Goal: Information Seeking & Learning: Learn about a topic

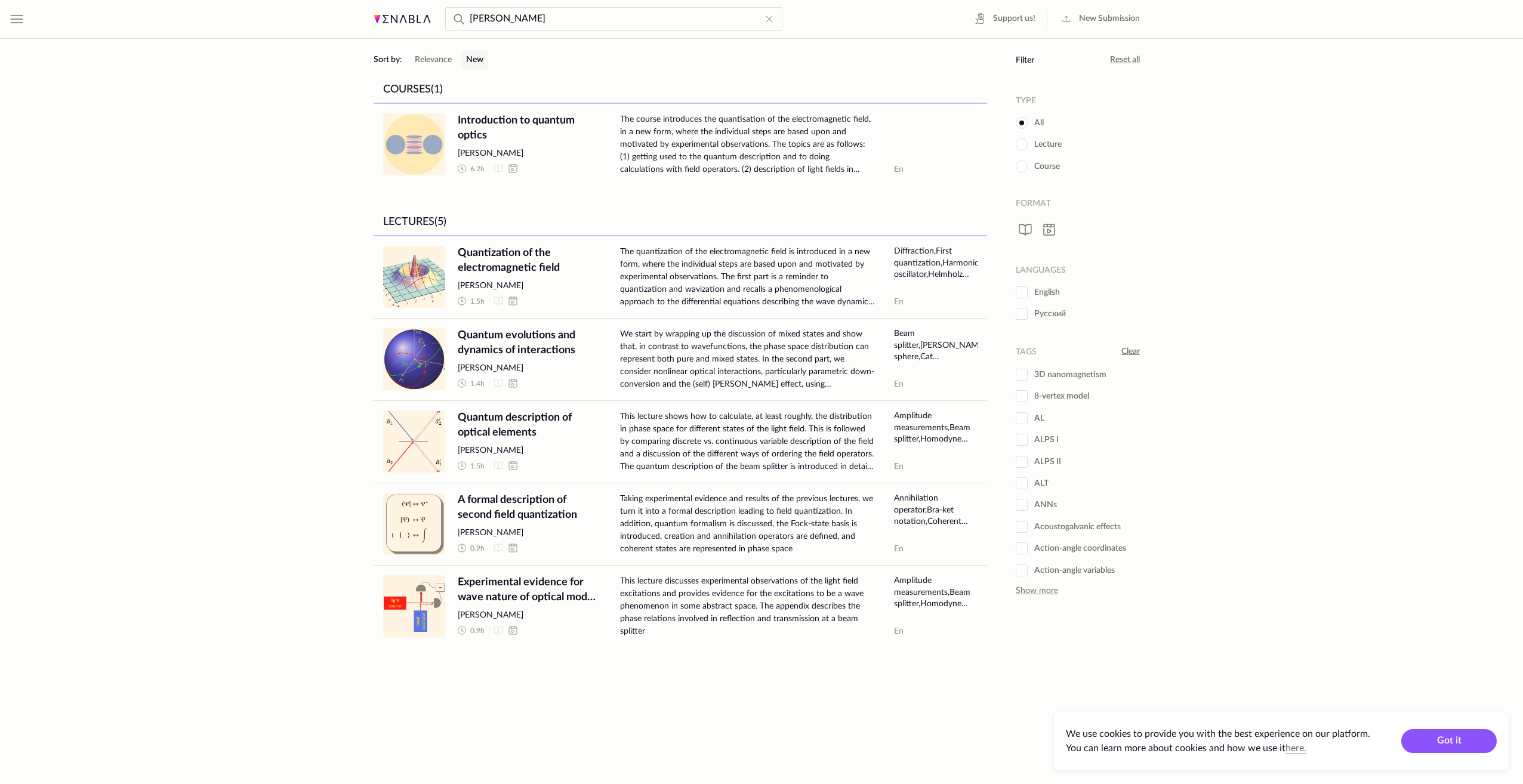
click at [1008, 728] on catalog "[PERSON_NAME] Support us! New Submission Filter Sort by: New Relevance New All …" at bounding box center [761, 392] width 795 height 784
drag, startPoint x: 1328, startPoint y: 249, endPoint x: 1278, endPoint y: 487, distance: 243.2
click at [1278, 487] on div "Hide menu Support us! New Submission Settings Send product feedback Log In/Sign…" at bounding box center [761, 392] width 1523 height 784
drag, startPoint x: 1278, startPoint y: 487, endPoint x: 1233, endPoint y: 556, distance: 82.4
click at [1233, 555] on div "Hide menu Support us! New Submission Settings Send product feedback Log In/Sign…" at bounding box center [761, 392] width 1523 height 784
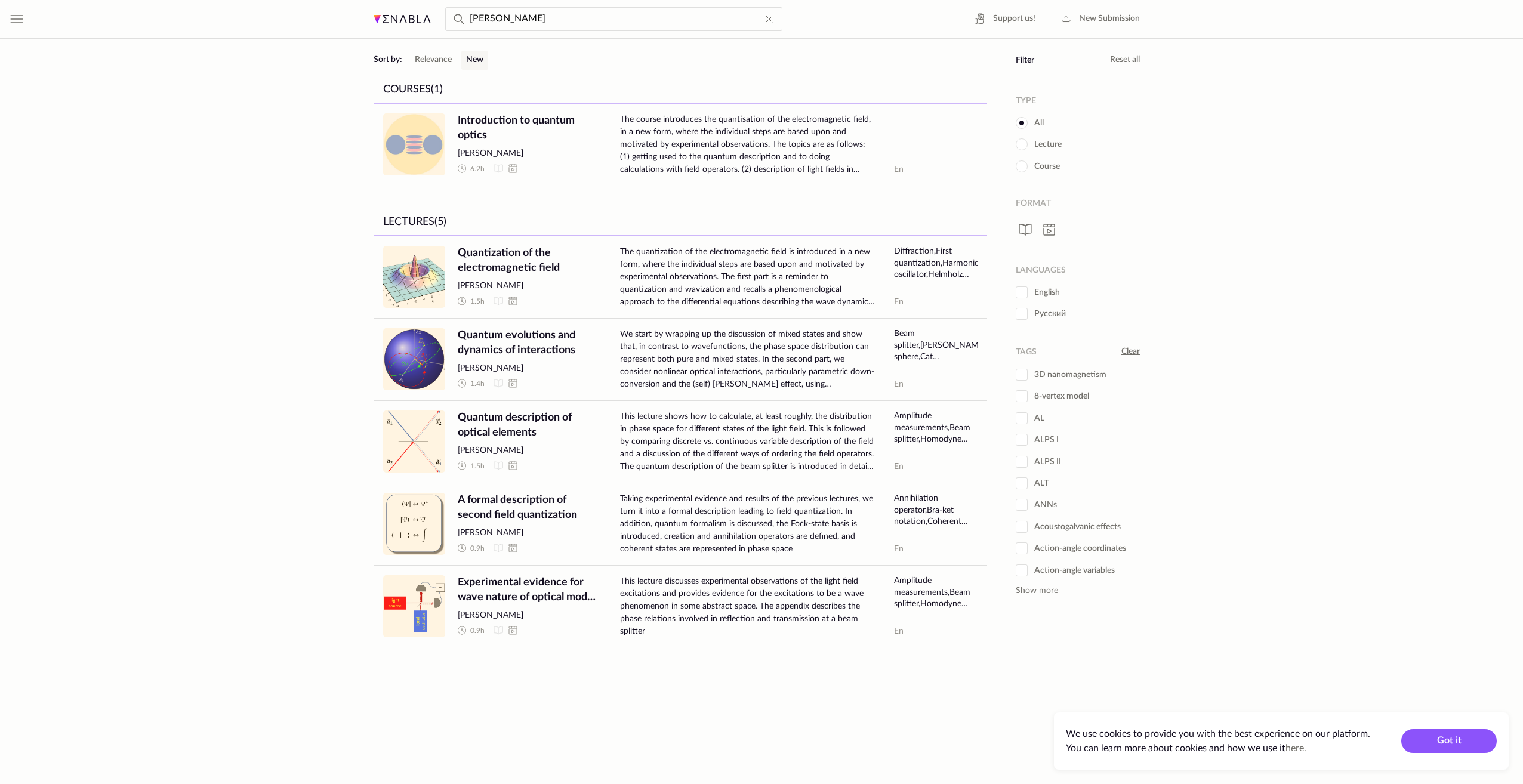
click at [1278, 421] on div "Hide menu Support us! New Submission Settings Send product feedback Log In/Sign…" at bounding box center [761, 392] width 1523 height 784
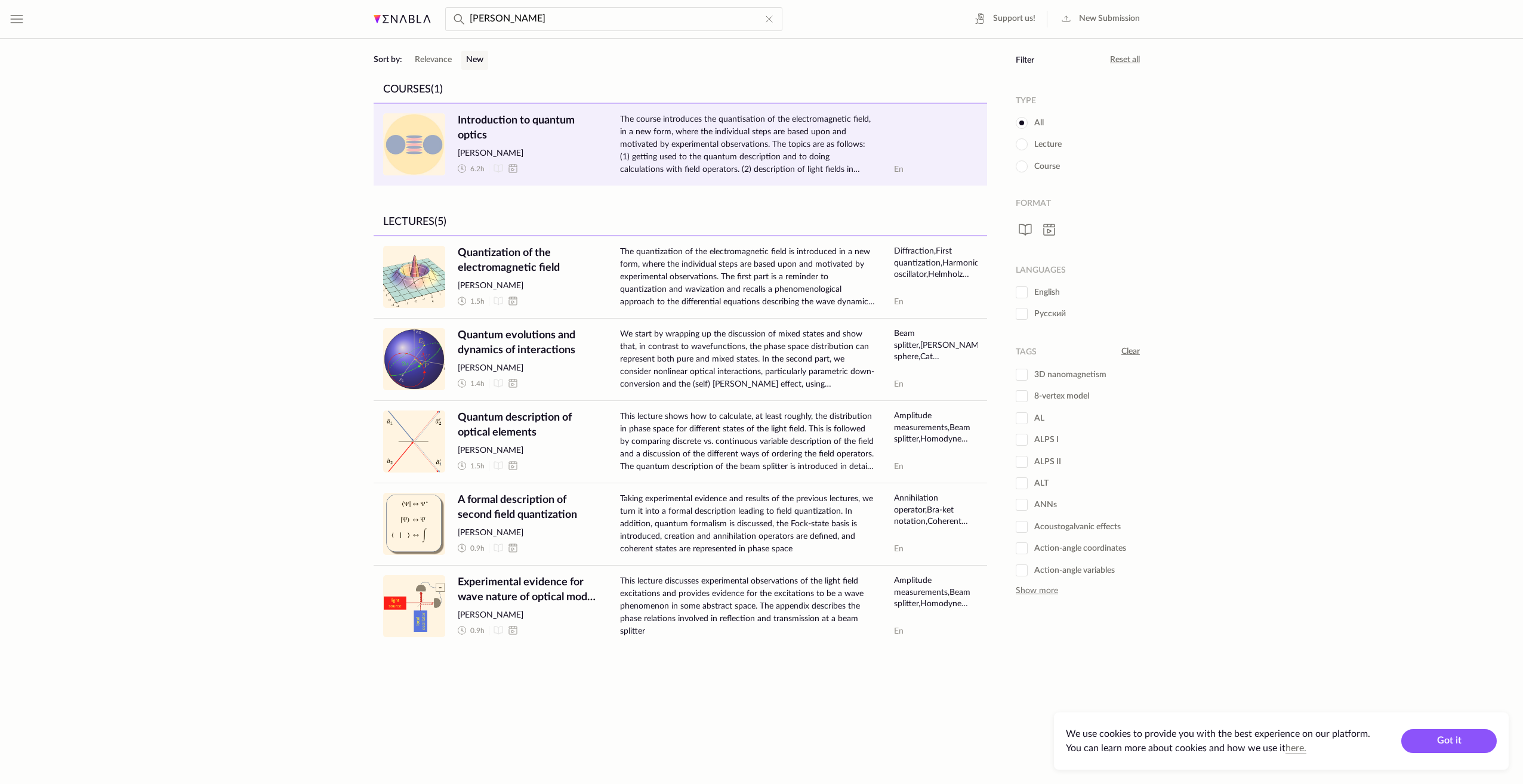
click at [511, 115] on span "Introduction to quantum optics" at bounding box center [529, 128] width 144 height 30
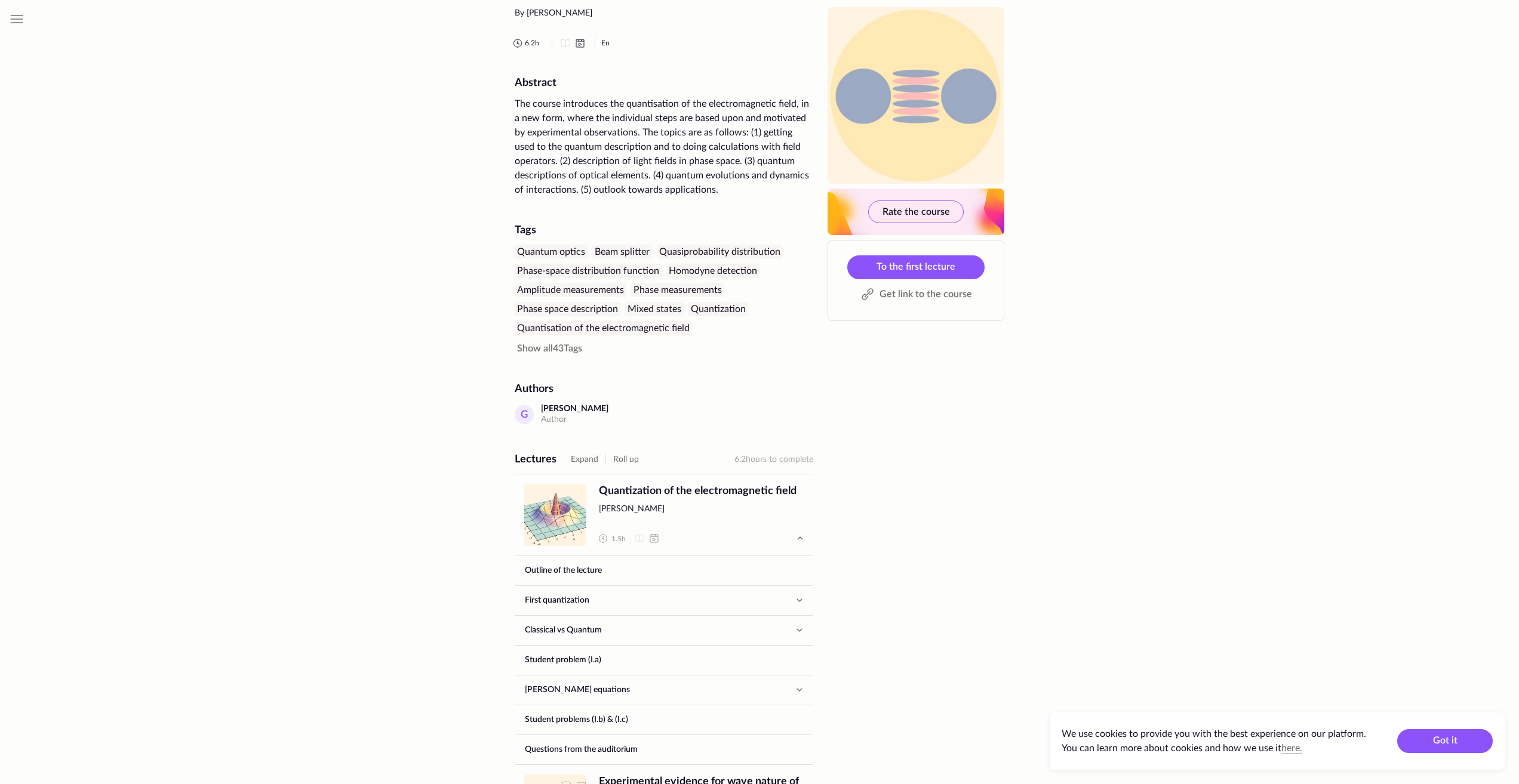
scroll to position [179, 0]
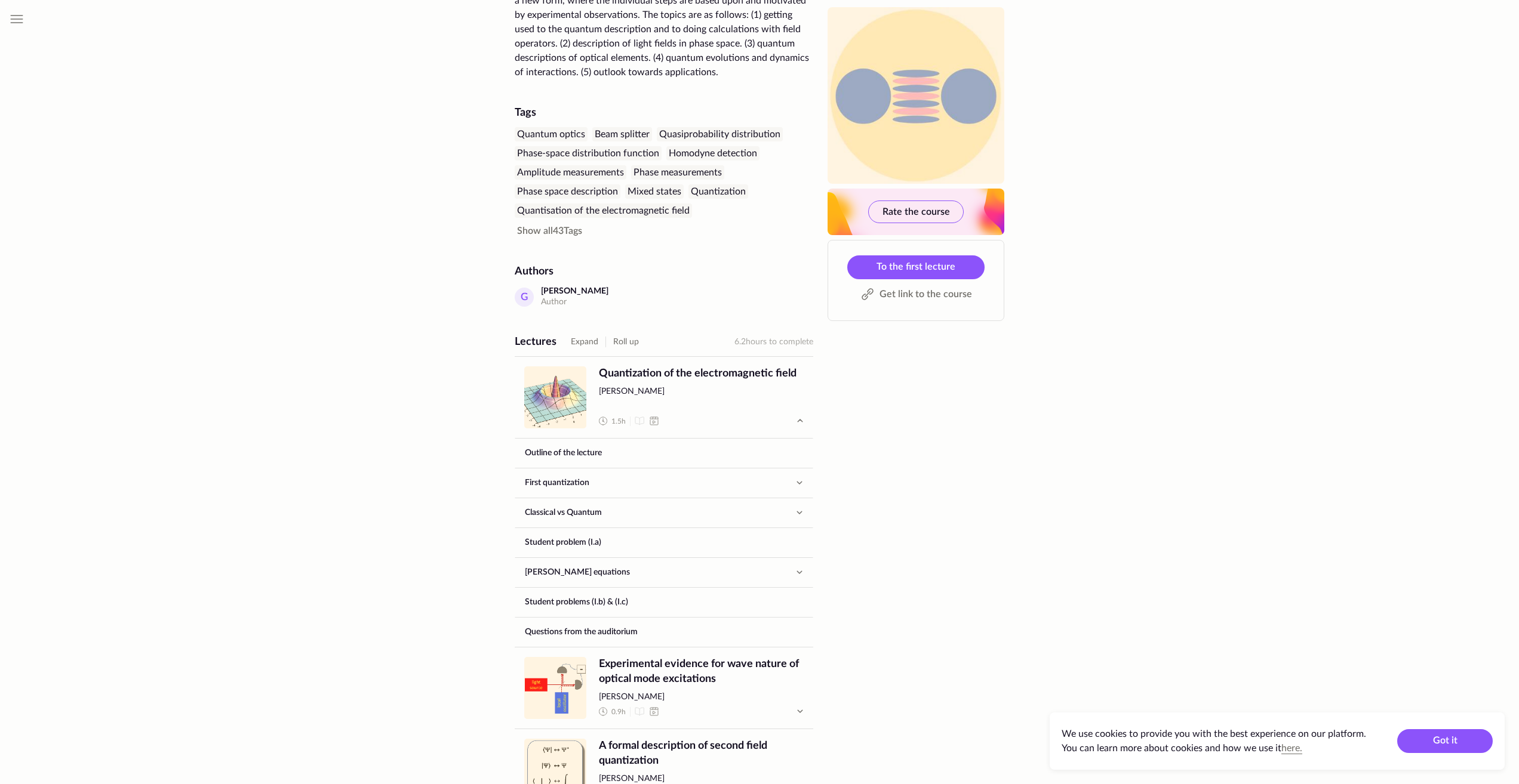
click at [1216, 523] on div "Hide menu Support us! All publications Page navigation Lecture info Lectures Re…" at bounding box center [760, 452] width 1519 height 1262
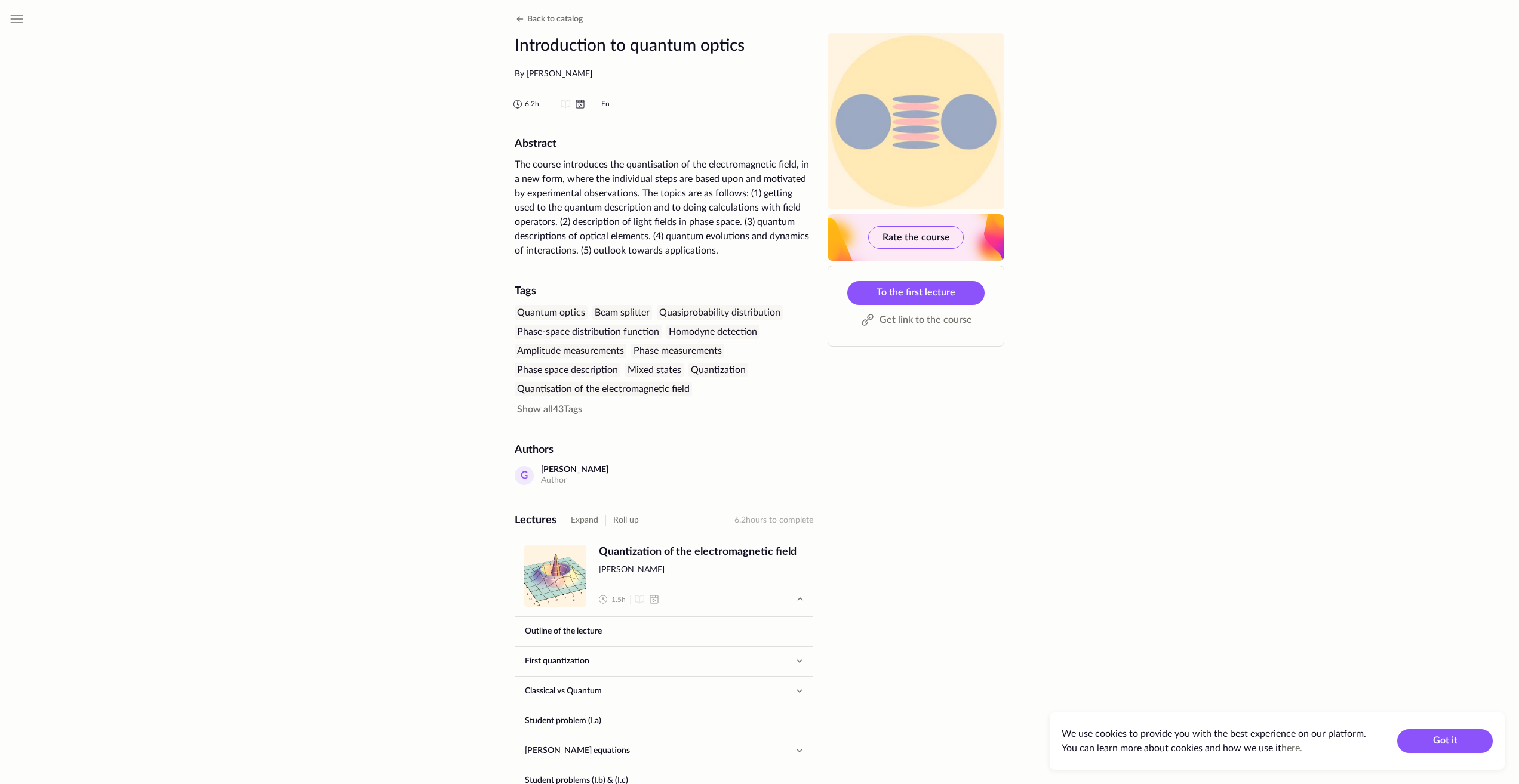
scroll to position [0, 0]
click at [583, 519] on button "Expand" at bounding box center [585, 521] width 28 height 14
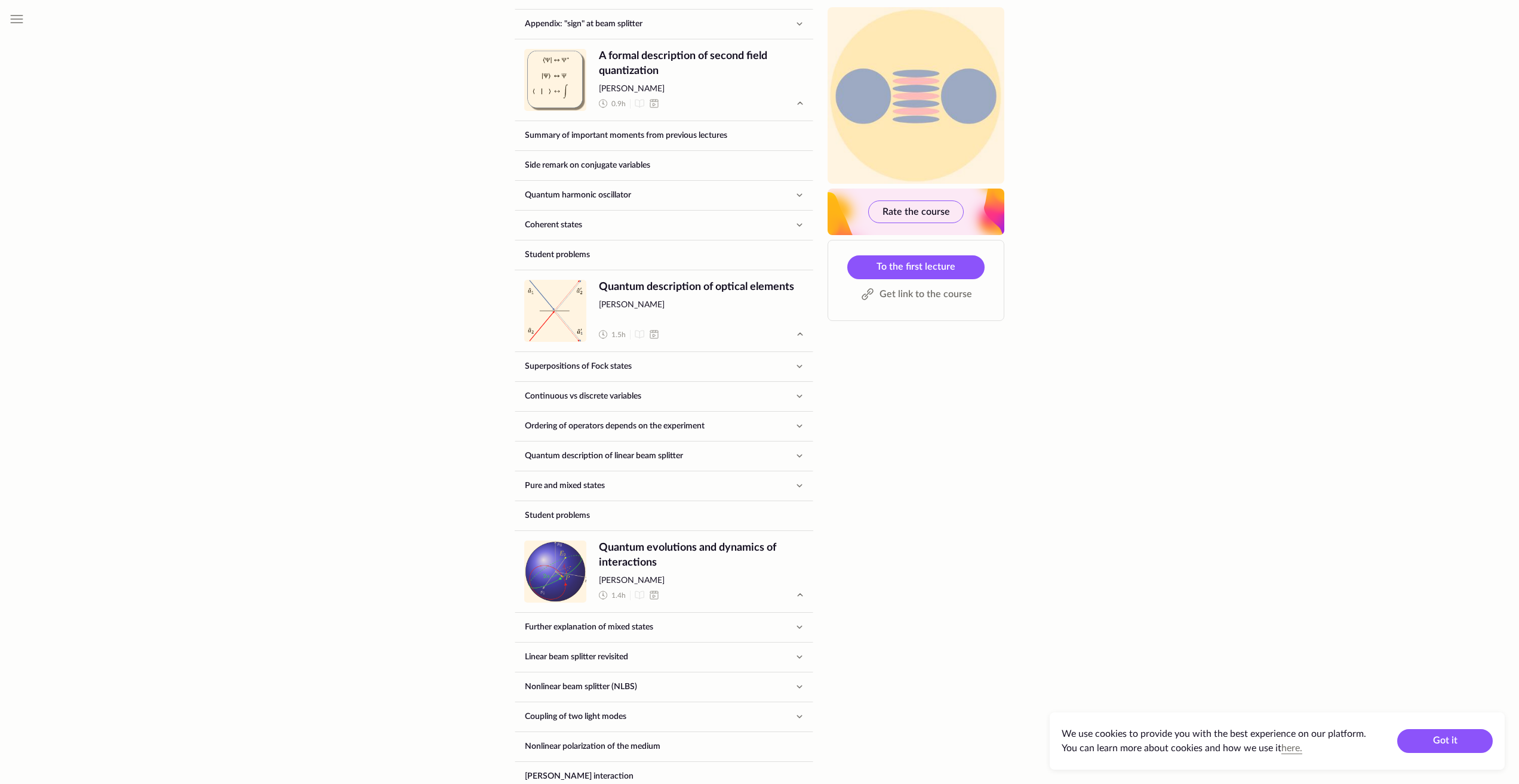
scroll to position [1135, 0]
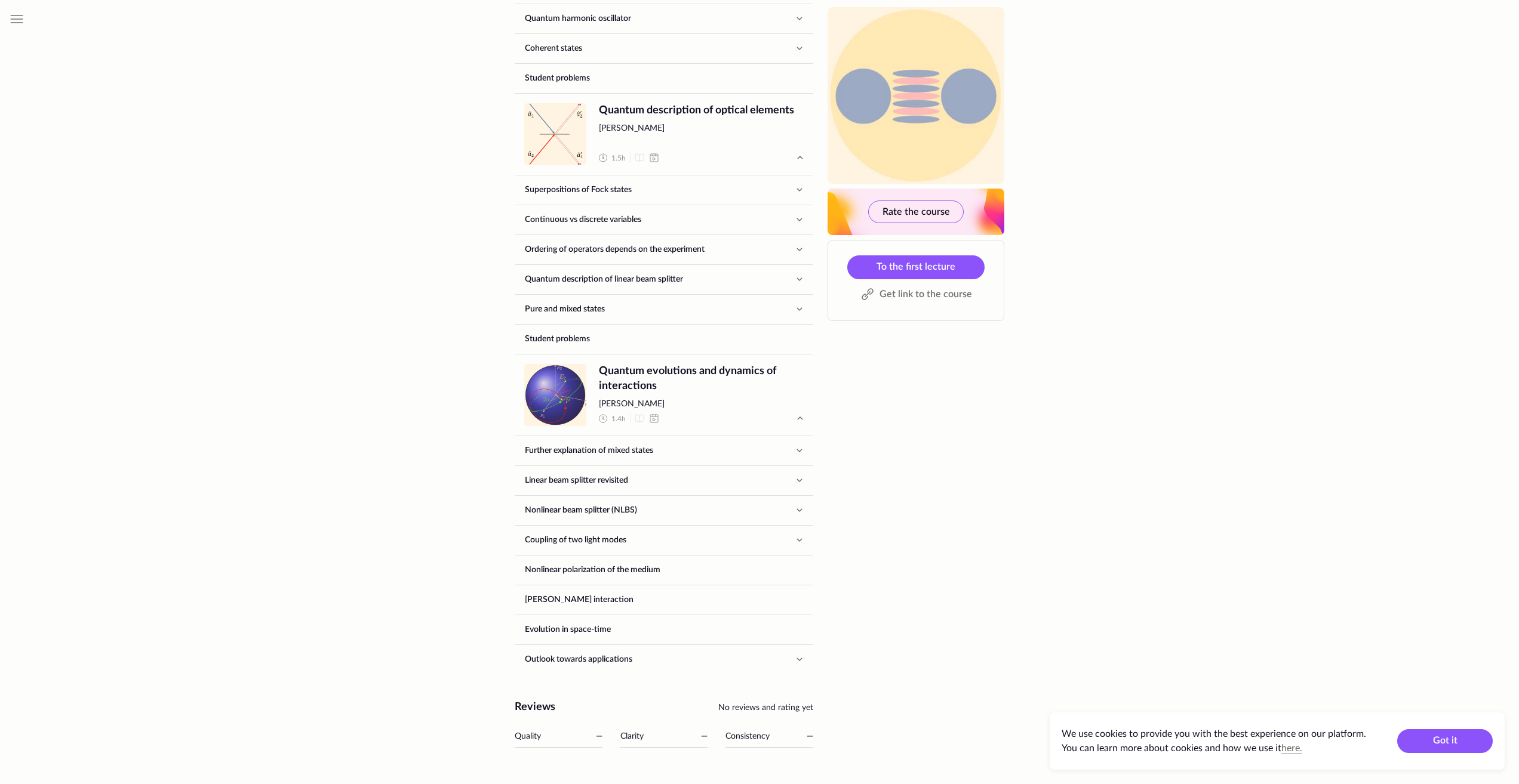
drag, startPoint x: 928, startPoint y: 391, endPoint x: 974, endPoint y: 592, distance: 206.2
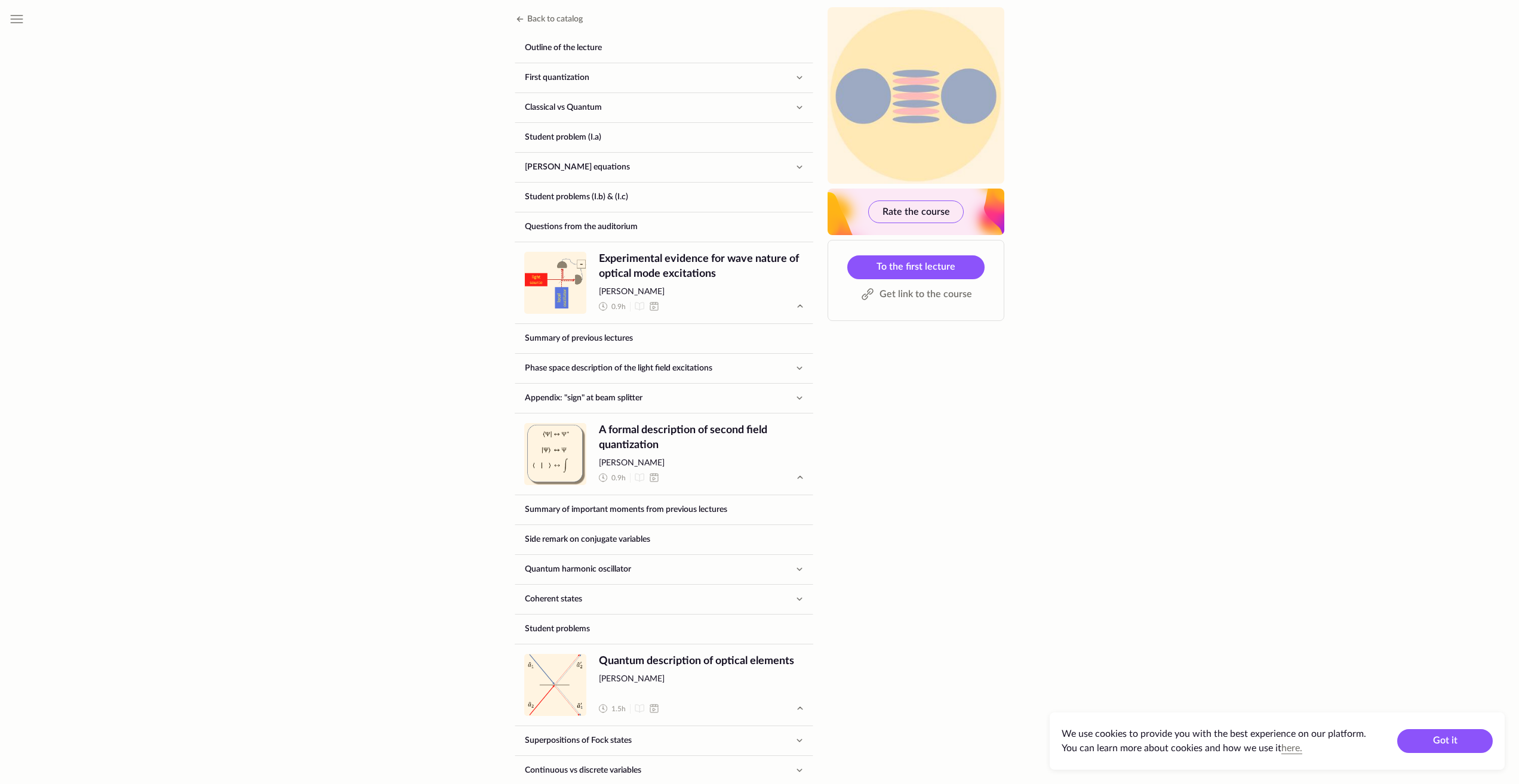
scroll to position [0, 0]
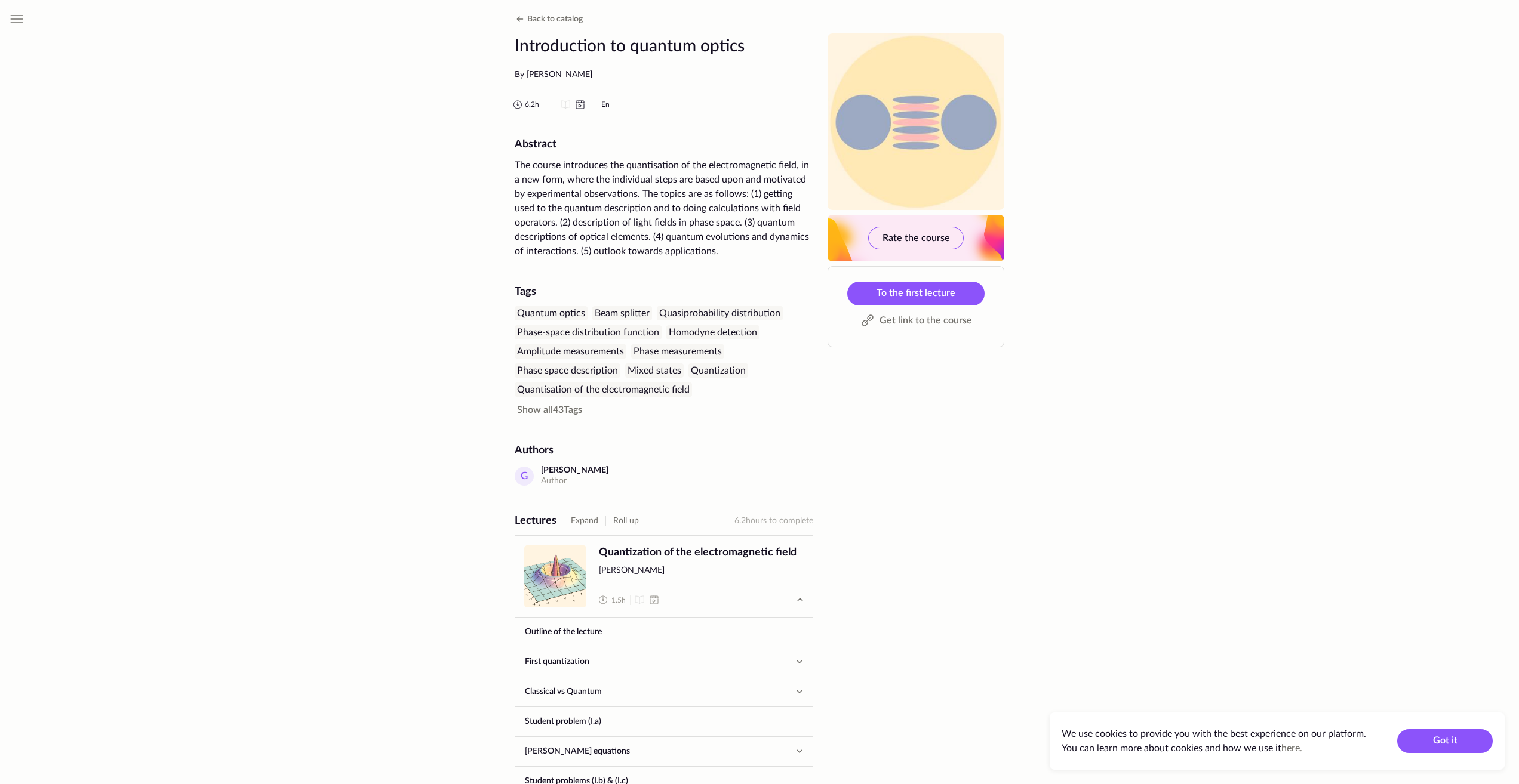
drag, startPoint x: 858, startPoint y: 518, endPoint x: 863, endPoint y: 213, distance: 305.0
click at [579, 103] on icon at bounding box center [579, 105] width 14 height 14
click at [626, 523] on button "Roll up" at bounding box center [626, 521] width 26 height 14
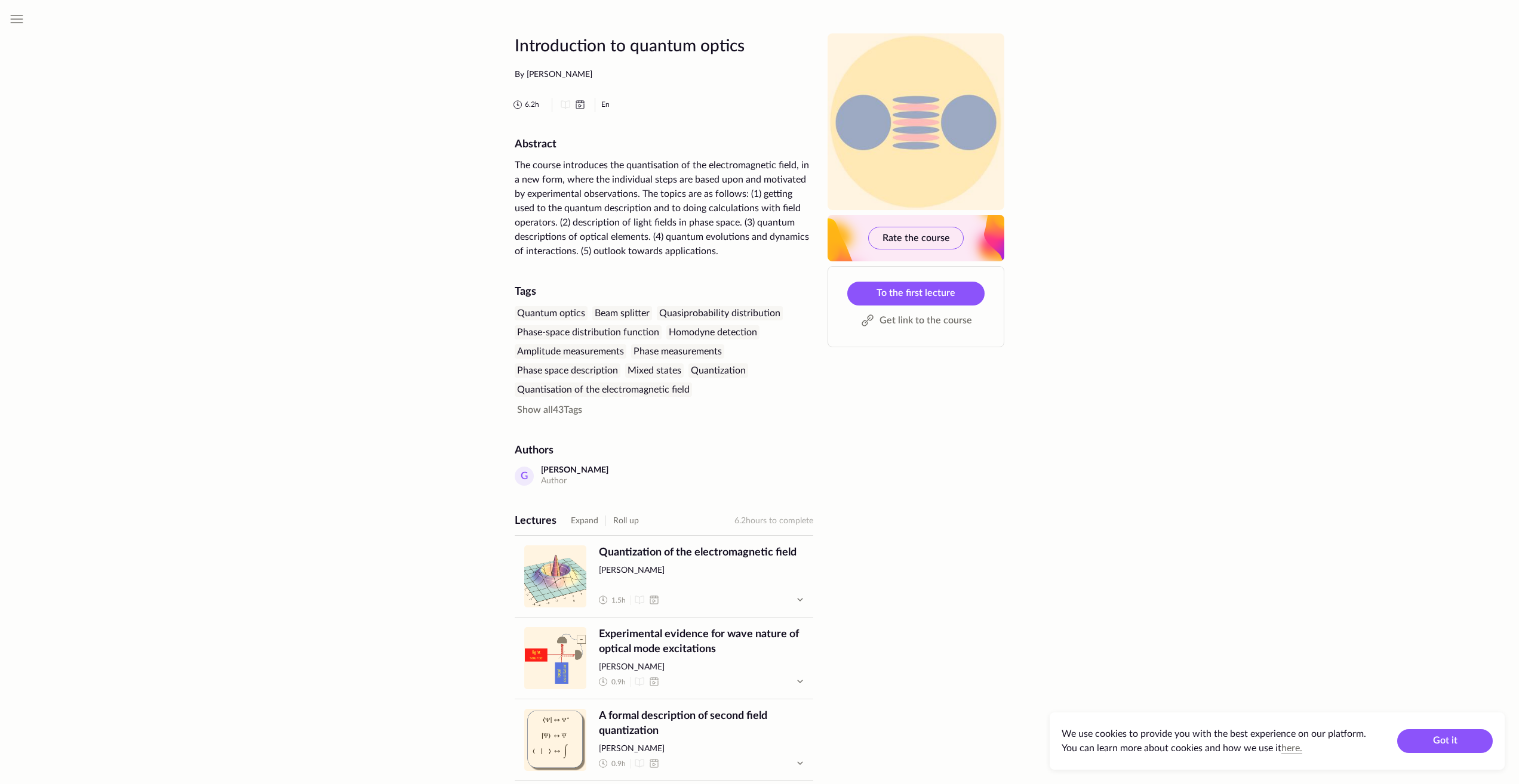
scroll to position [270, 0]
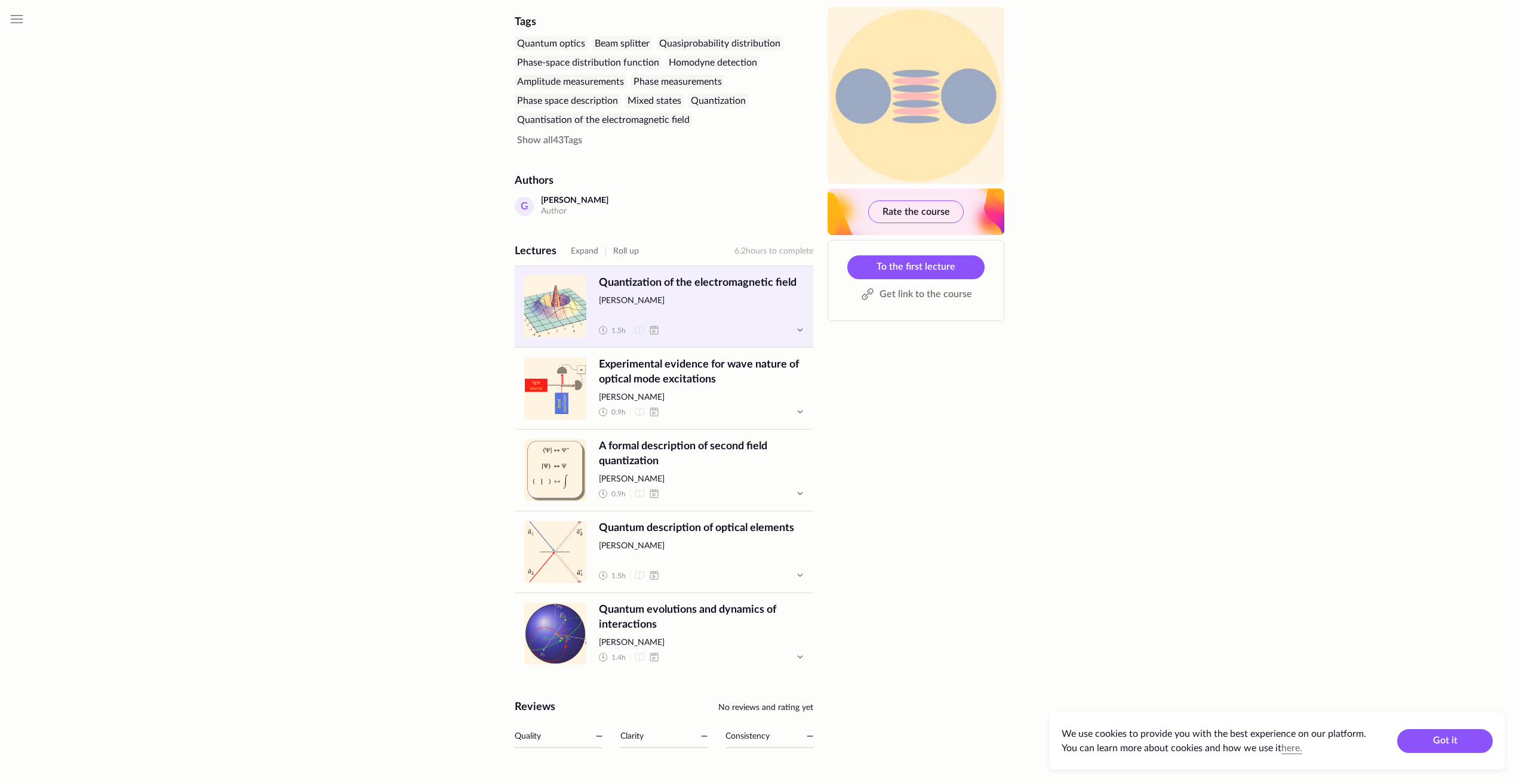
click at [795, 317] on span "Quantization of the electromagnetic field [PERSON_NAME] 1.5 h" at bounding box center [701, 306] width 205 height 62
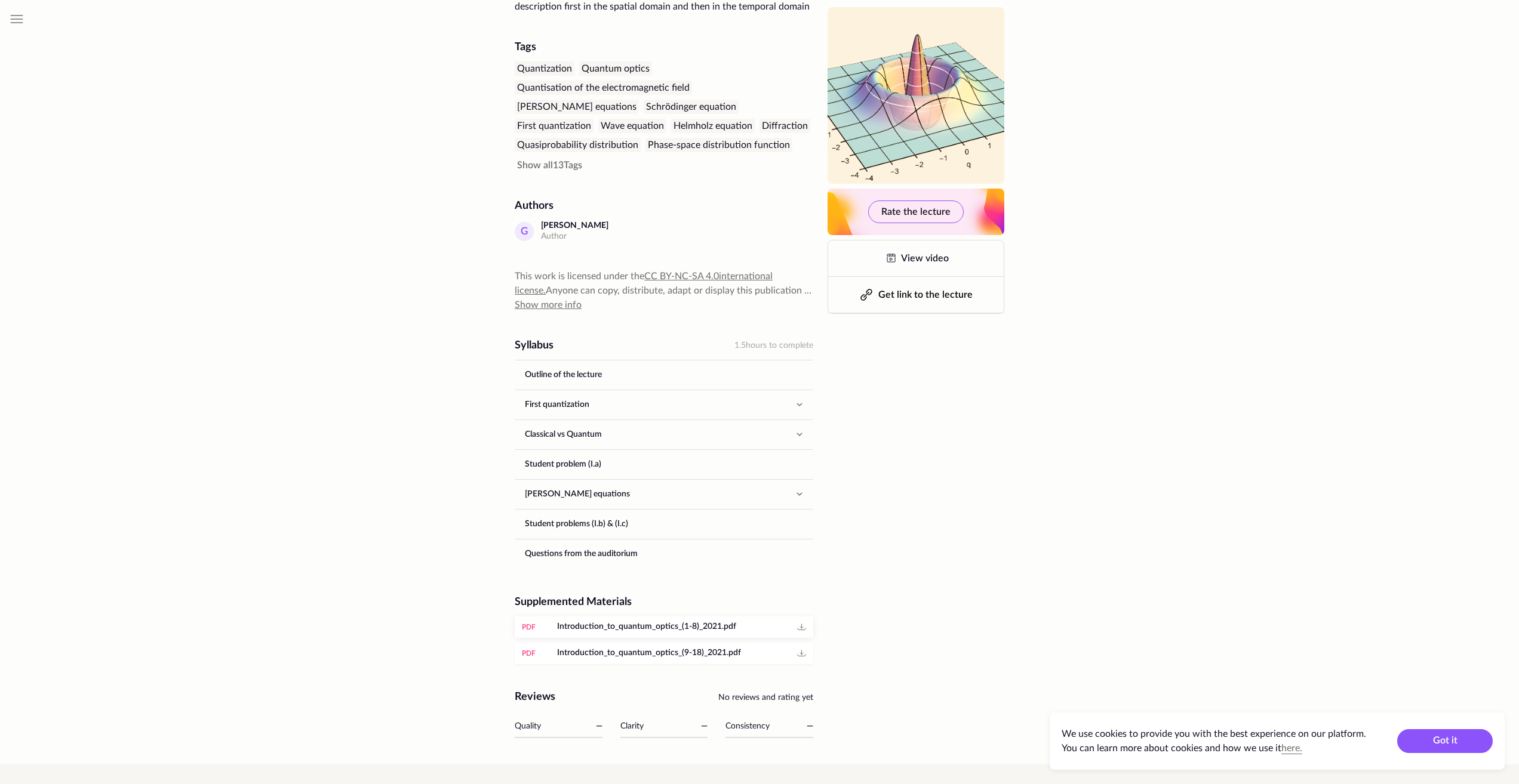
scroll to position [418, 0]
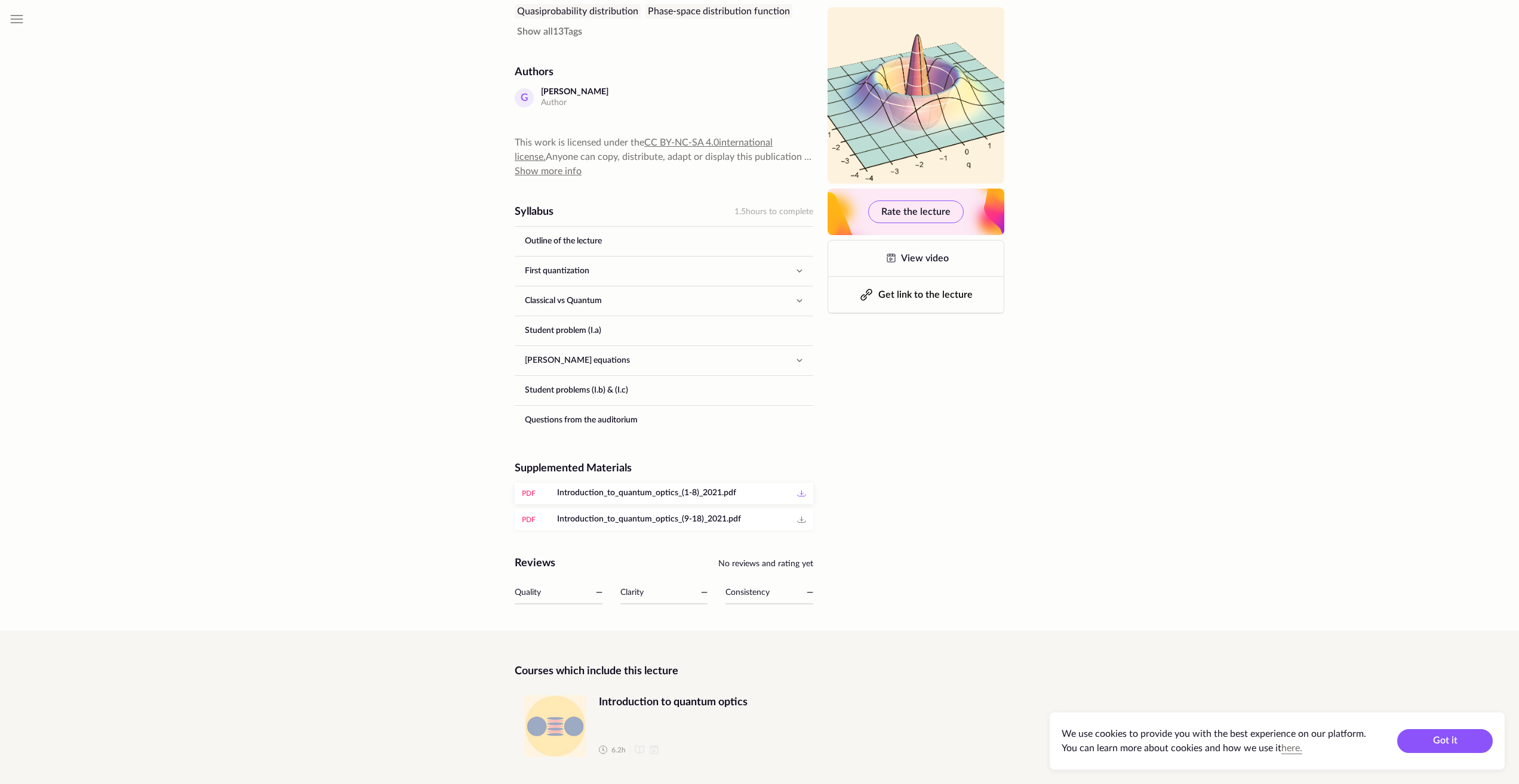
click at [804, 491] on icon at bounding box center [801, 493] width 14 height 14
click at [801, 519] on icon at bounding box center [801, 519] width 3 height 2
click at [1034, 510] on div "Hide menu Support us! All publications Page navigation Lecture info Syllabus Ma…" at bounding box center [760, 186] width 1519 height 1208
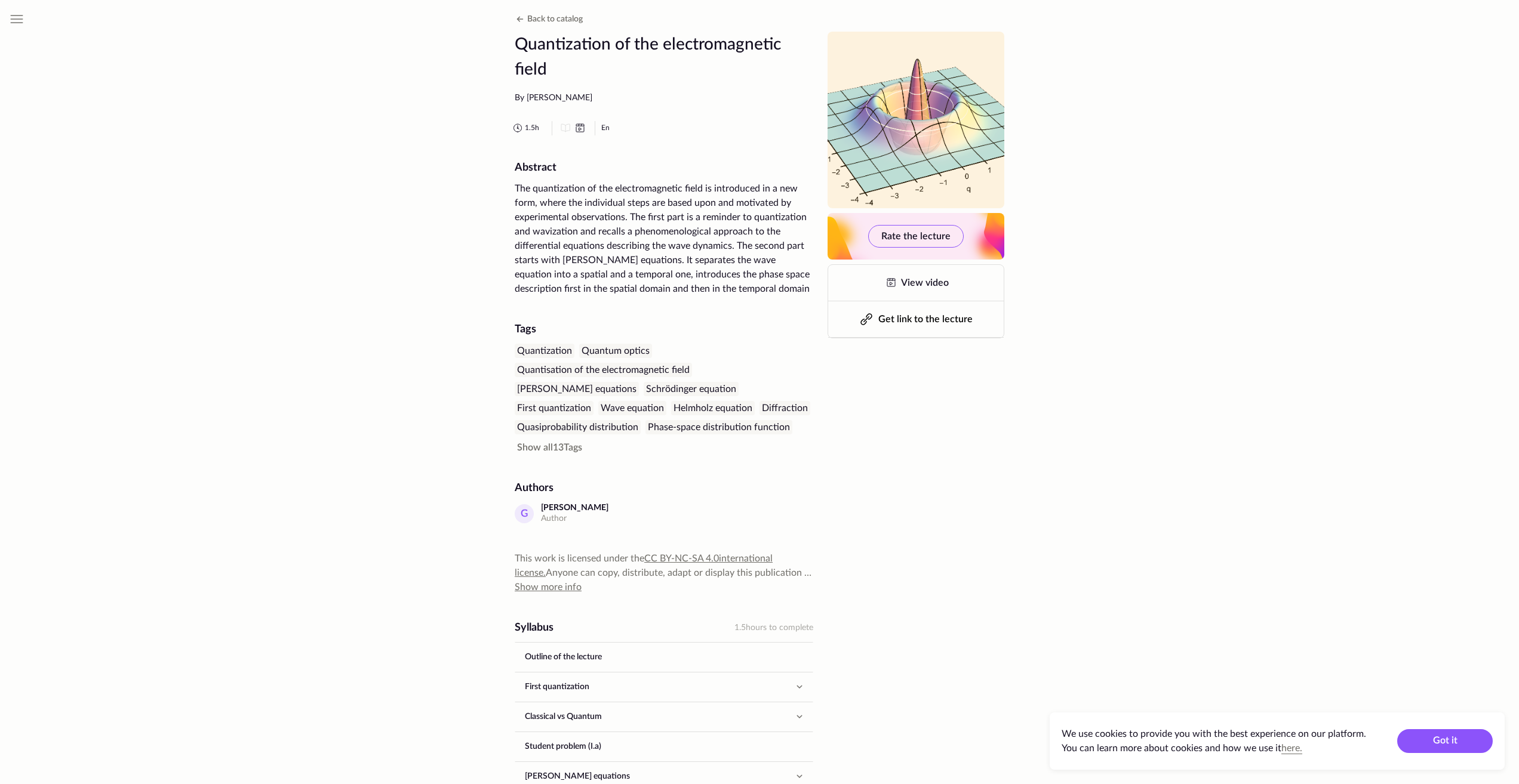
scroll to position [0, 0]
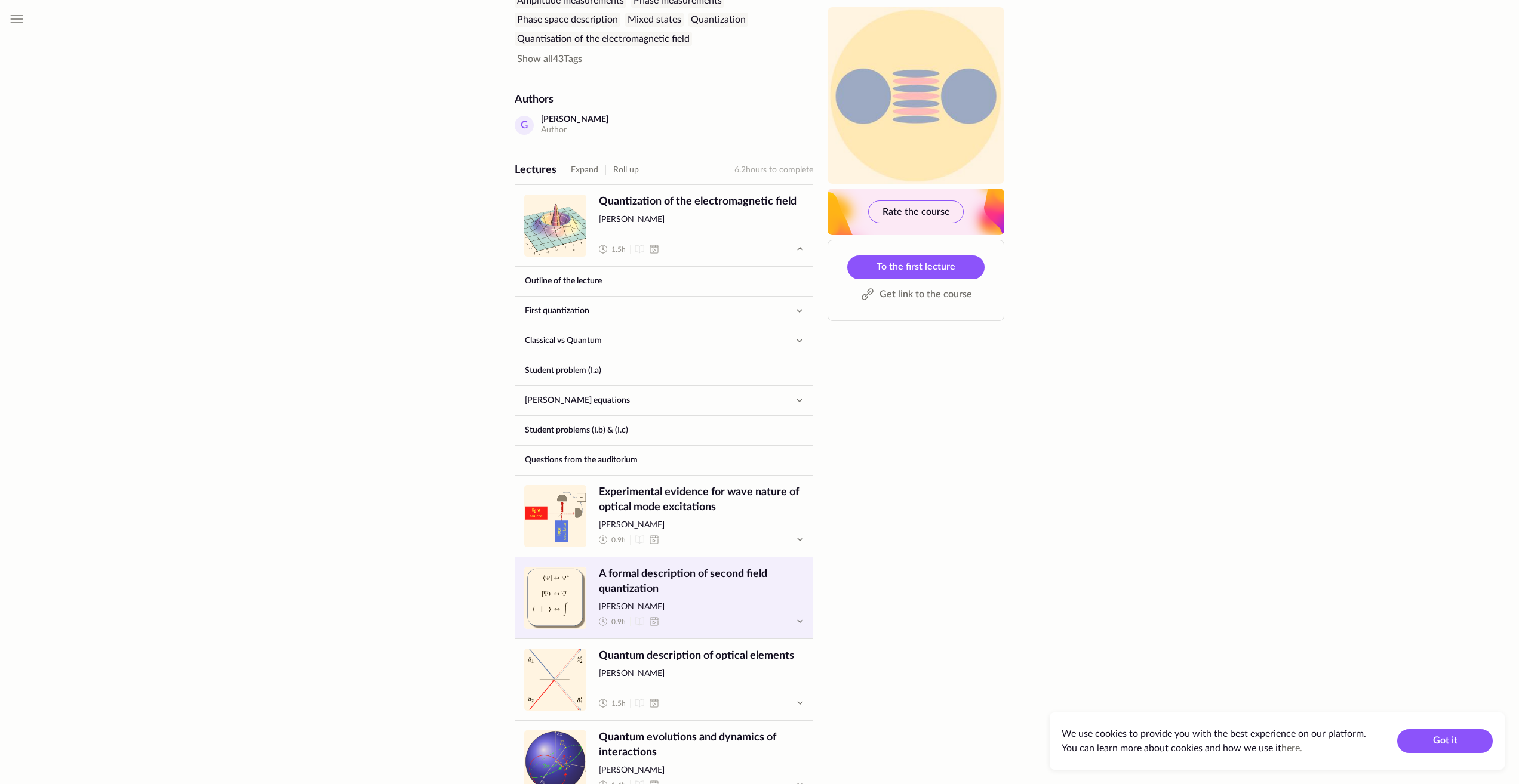
scroll to position [358, 0]
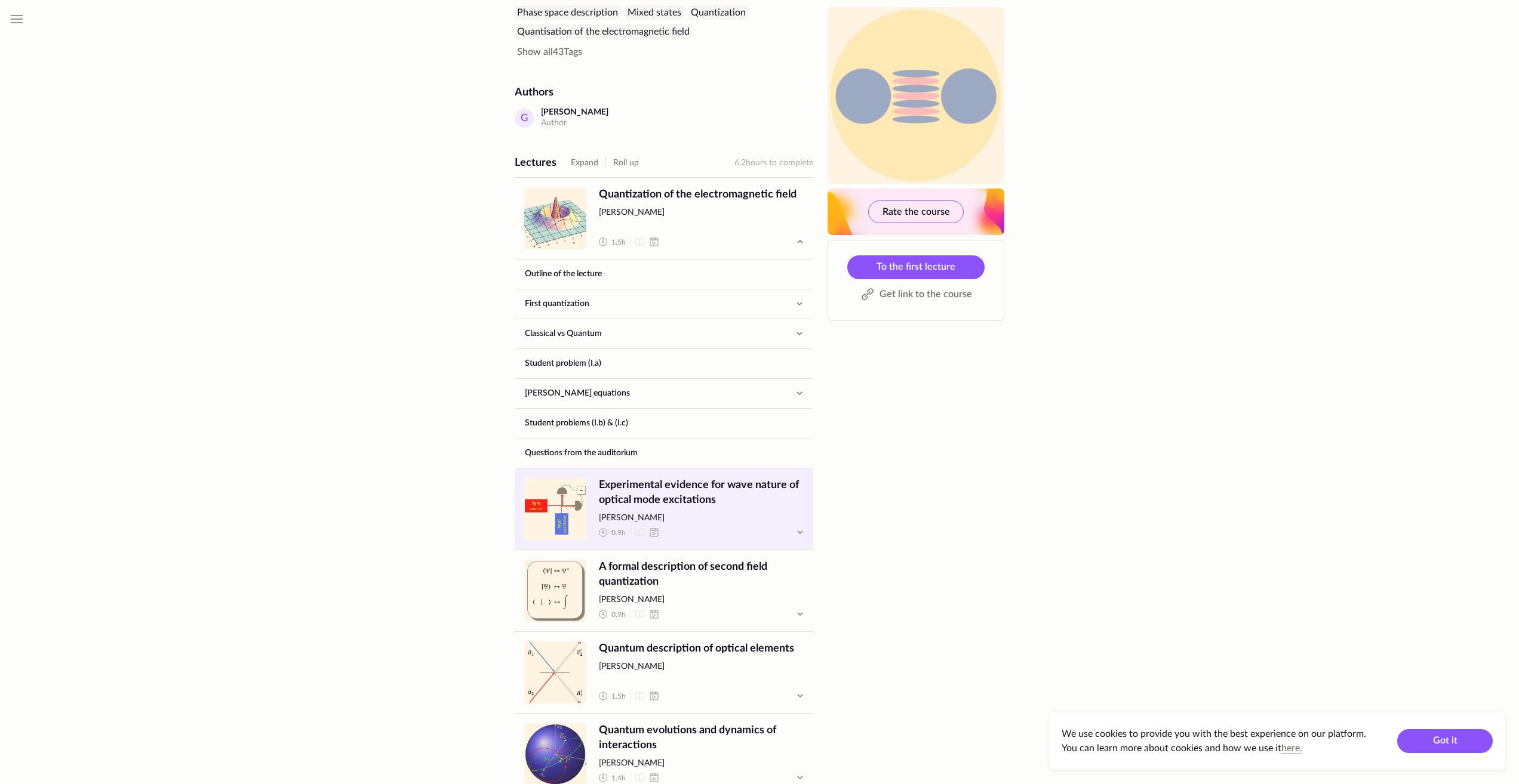
click at [743, 492] on span "Experimental evidence for wave nature of optical mode excitations" at bounding box center [701, 493] width 205 height 30
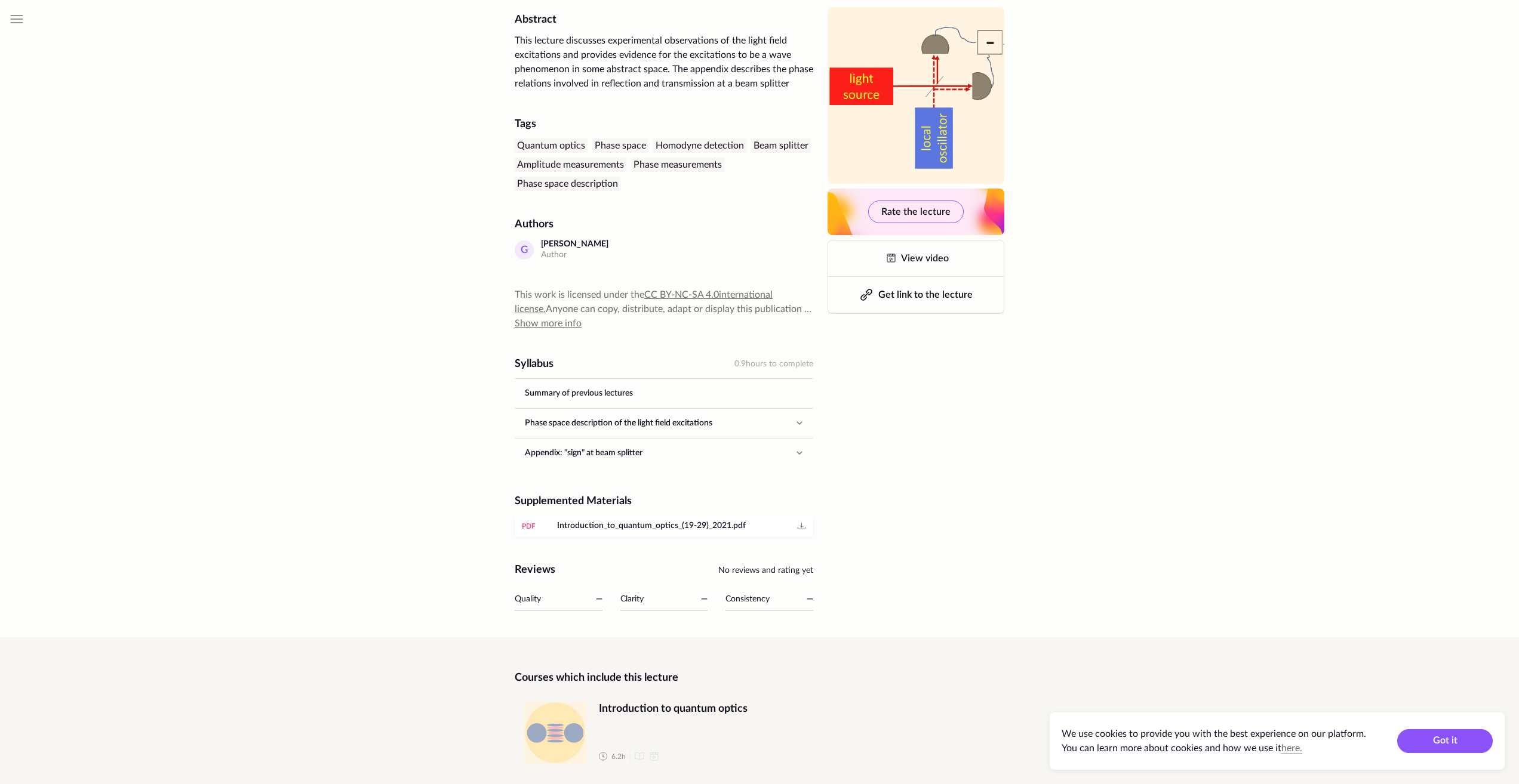
scroll to position [177, 0]
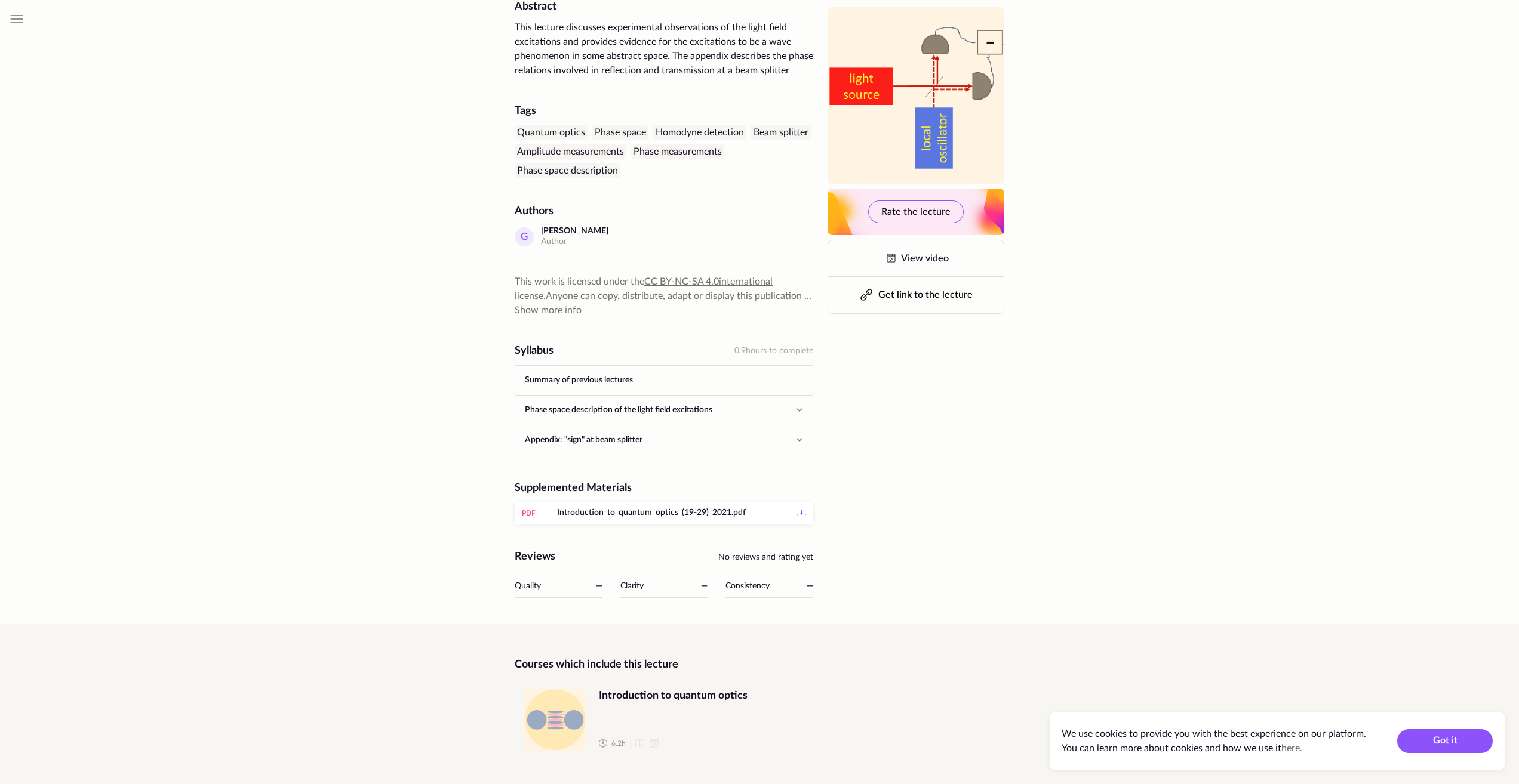
click at [802, 510] on icon at bounding box center [801, 513] width 14 height 14
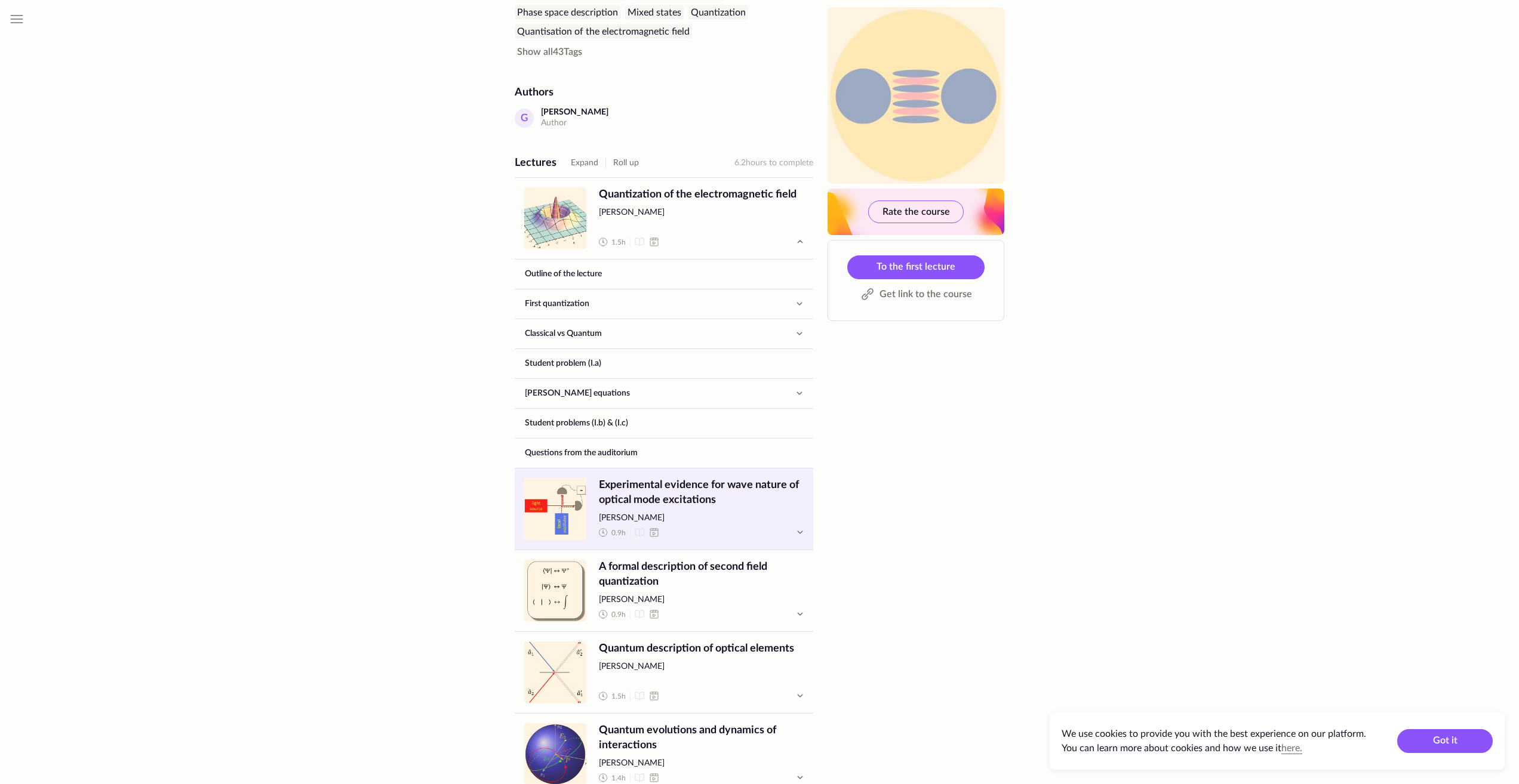
scroll to position [418, 0]
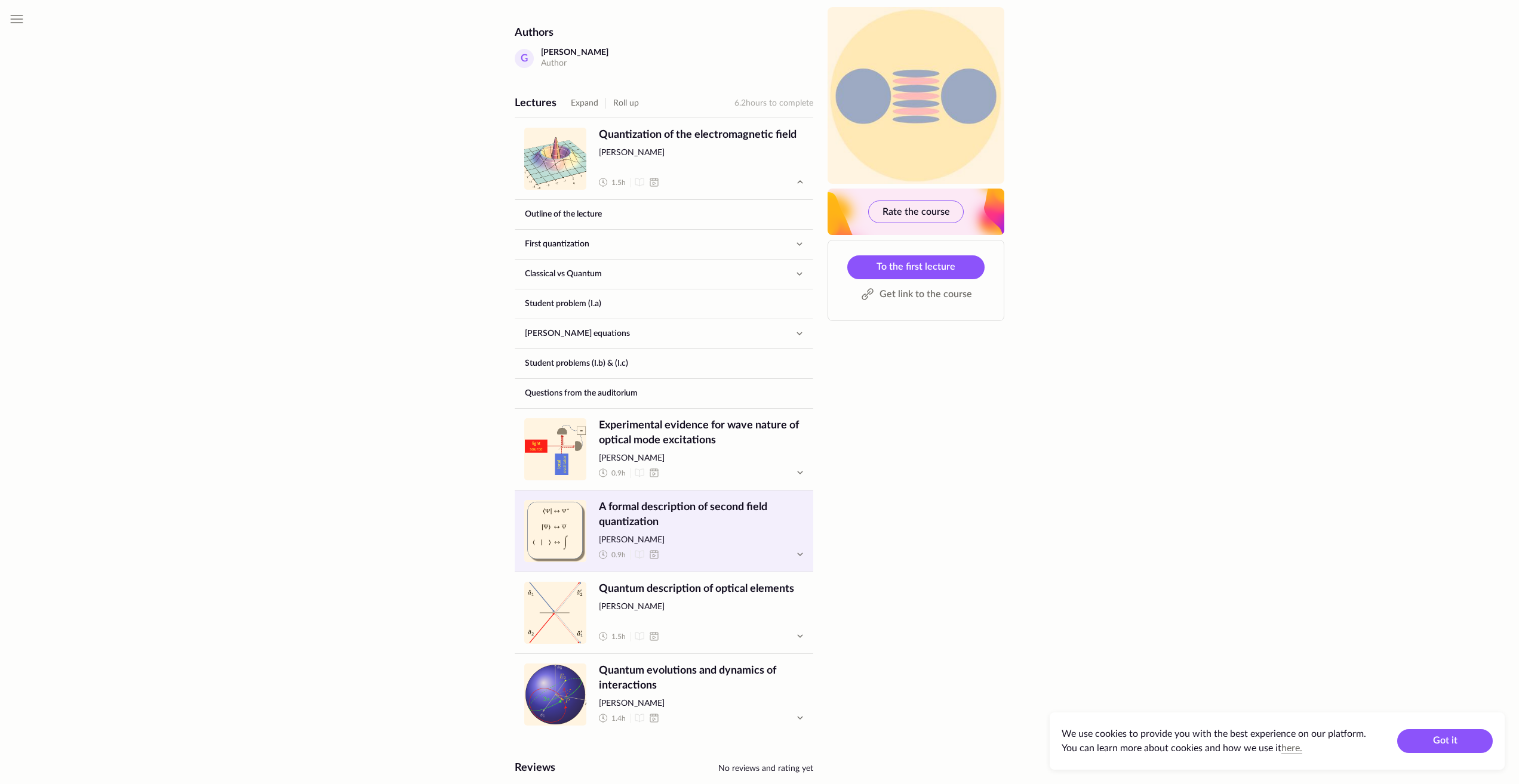
click at [697, 527] on span "A formal description of second field quantization" at bounding box center [701, 515] width 205 height 30
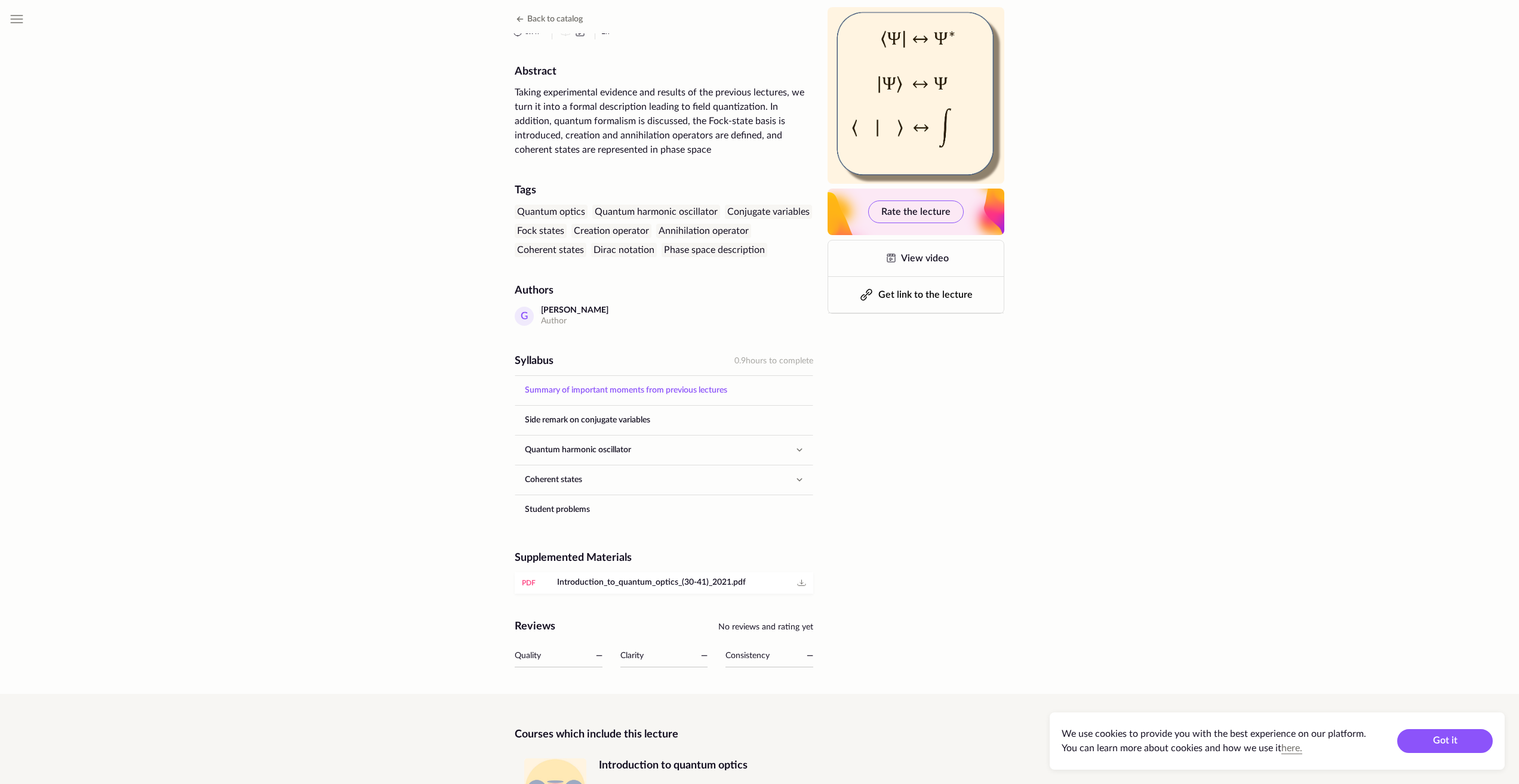
scroll to position [237, 0]
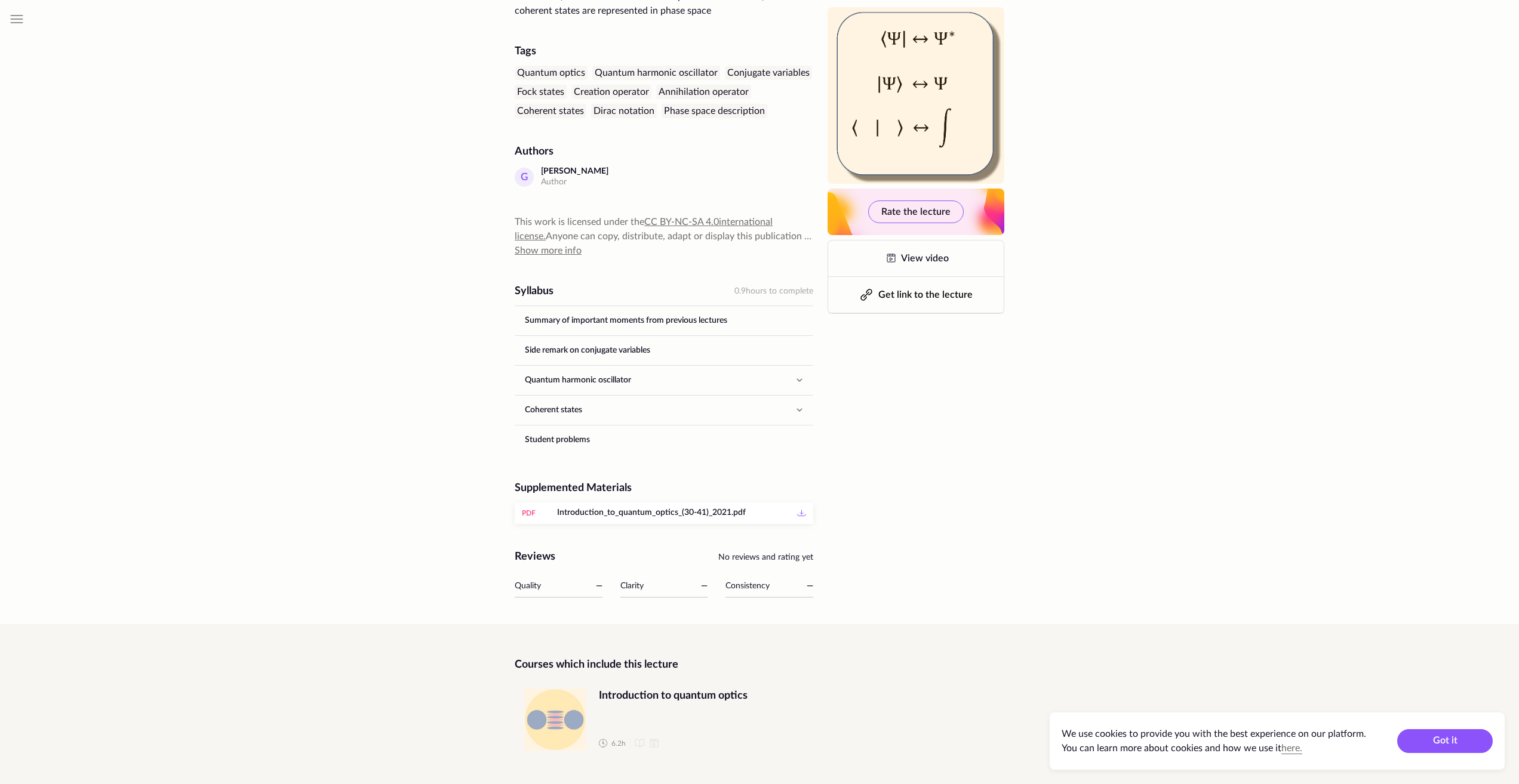
click at [802, 512] on icon at bounding box center [802, 512] width 0 height 4
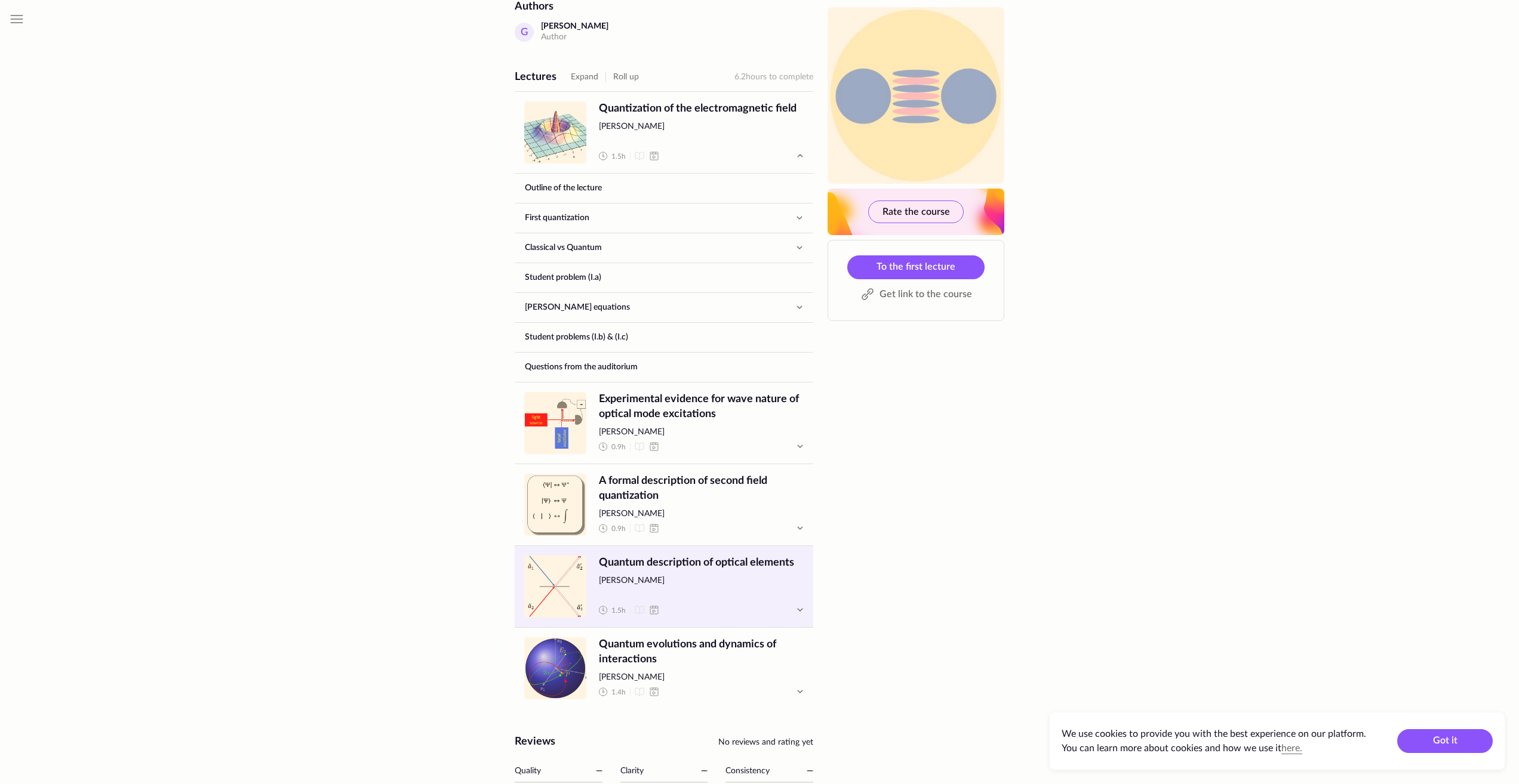
scroll to position [477, 0]
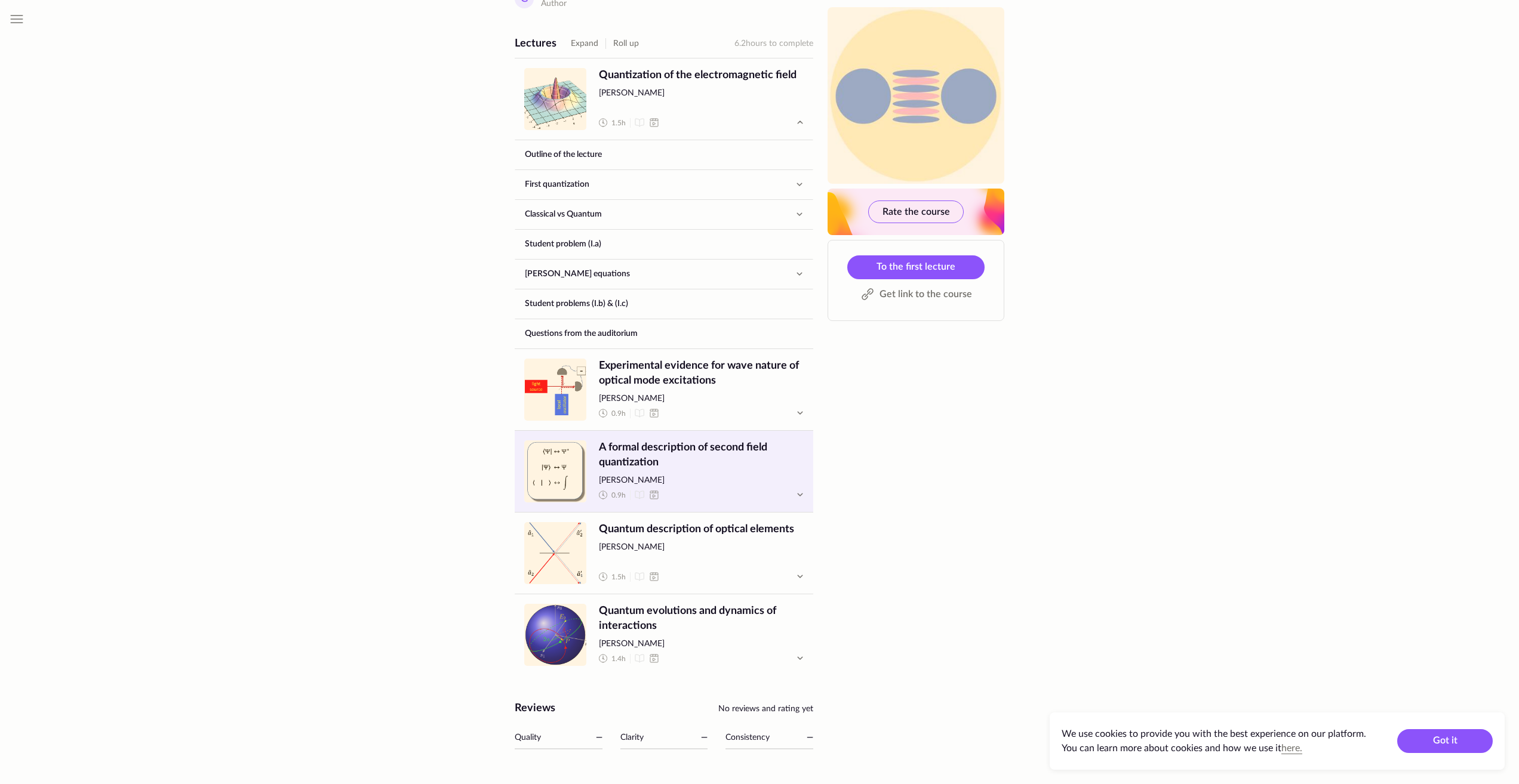
click at [701, 457] on span "A formal description of second field quantization" at bounding box center [701, 455] width 205 height 30
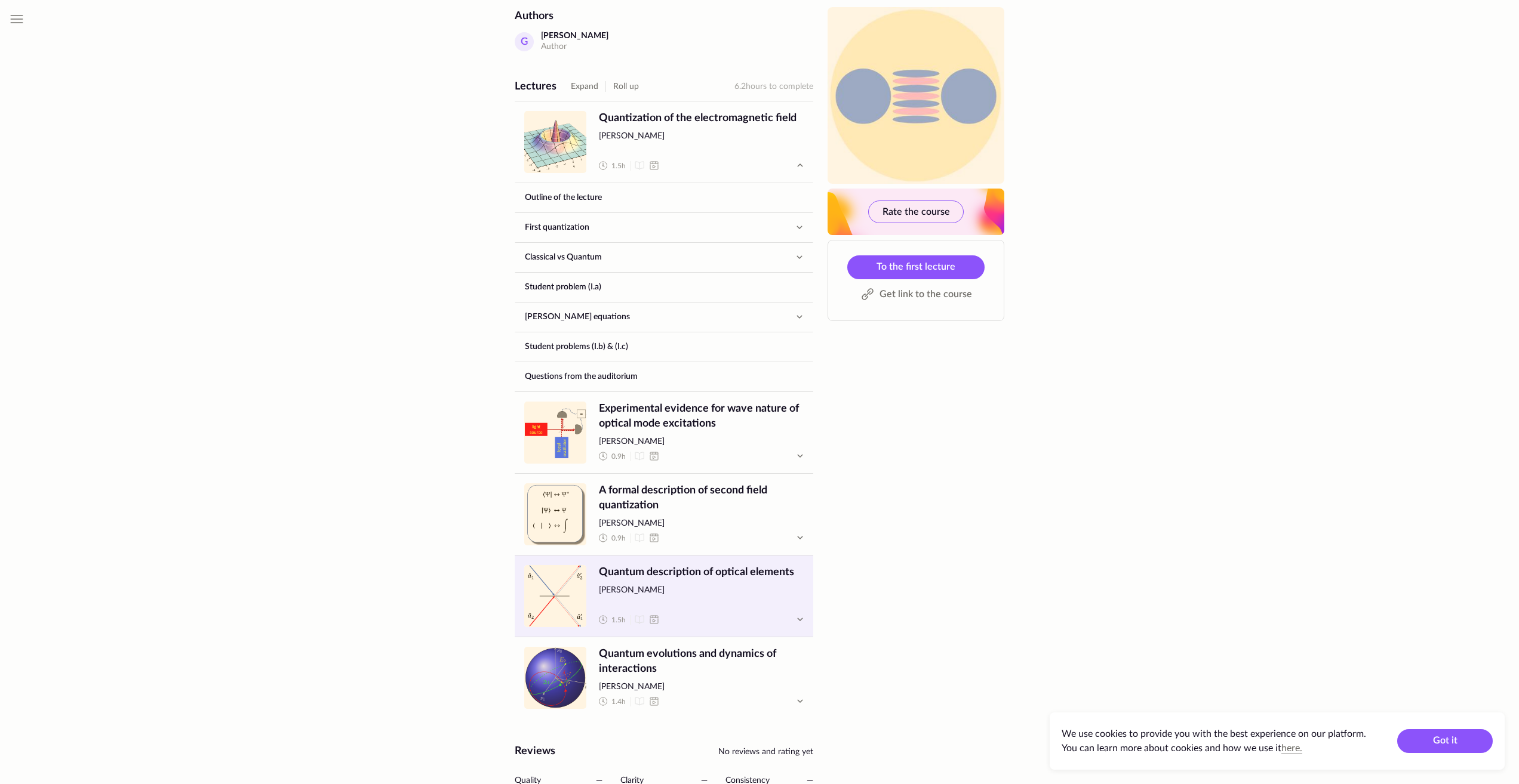
scroll to position [478, 0]
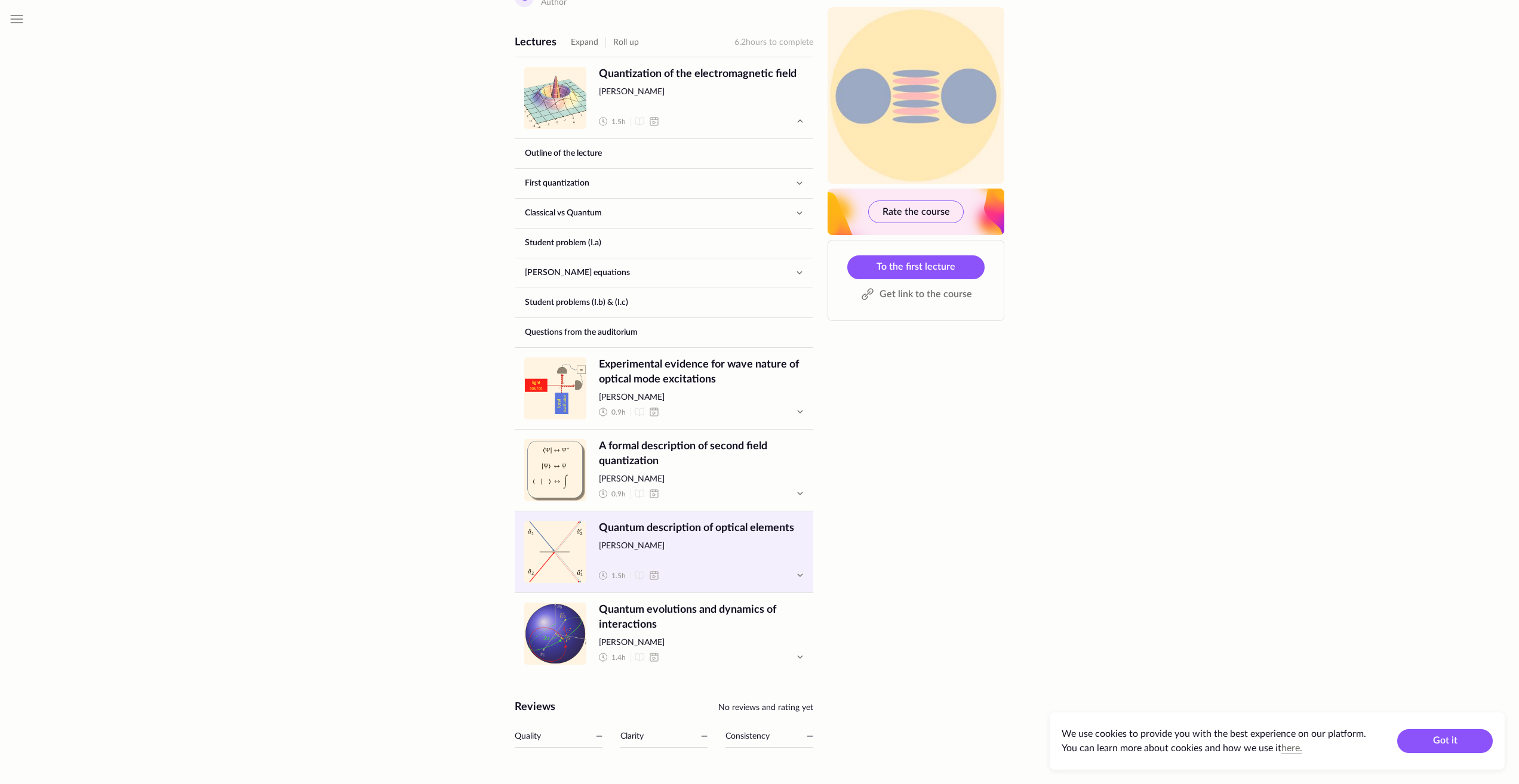
click at [747, 560] on span "Quantum description of optical elements [PERSON_NAME] 1.5 h" at bounding box center [701, 551] width 205 height 62
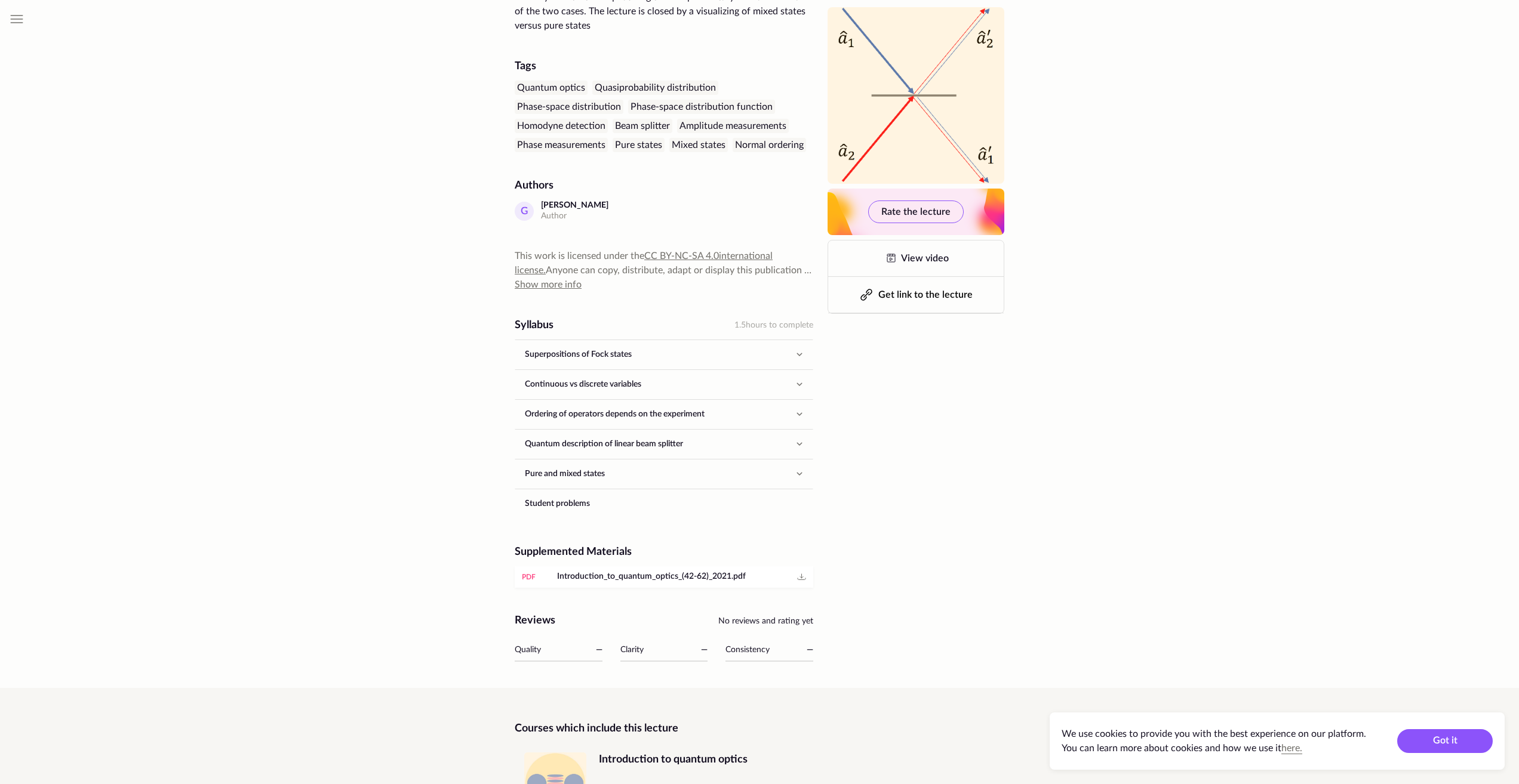
scroll to position [343, 0]
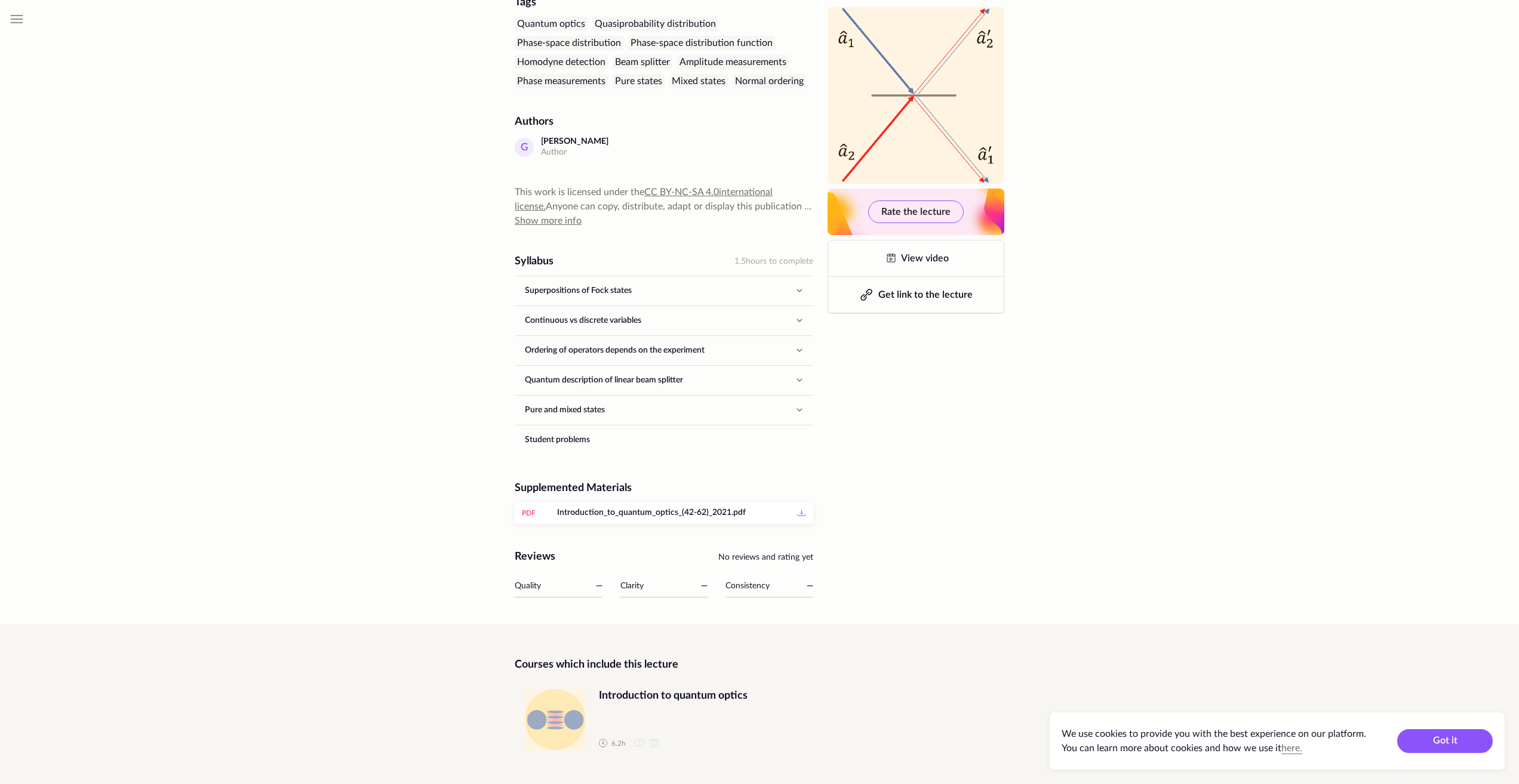
click at [803, 512] on icon at bounding box center [801, 513] width 14 height 14
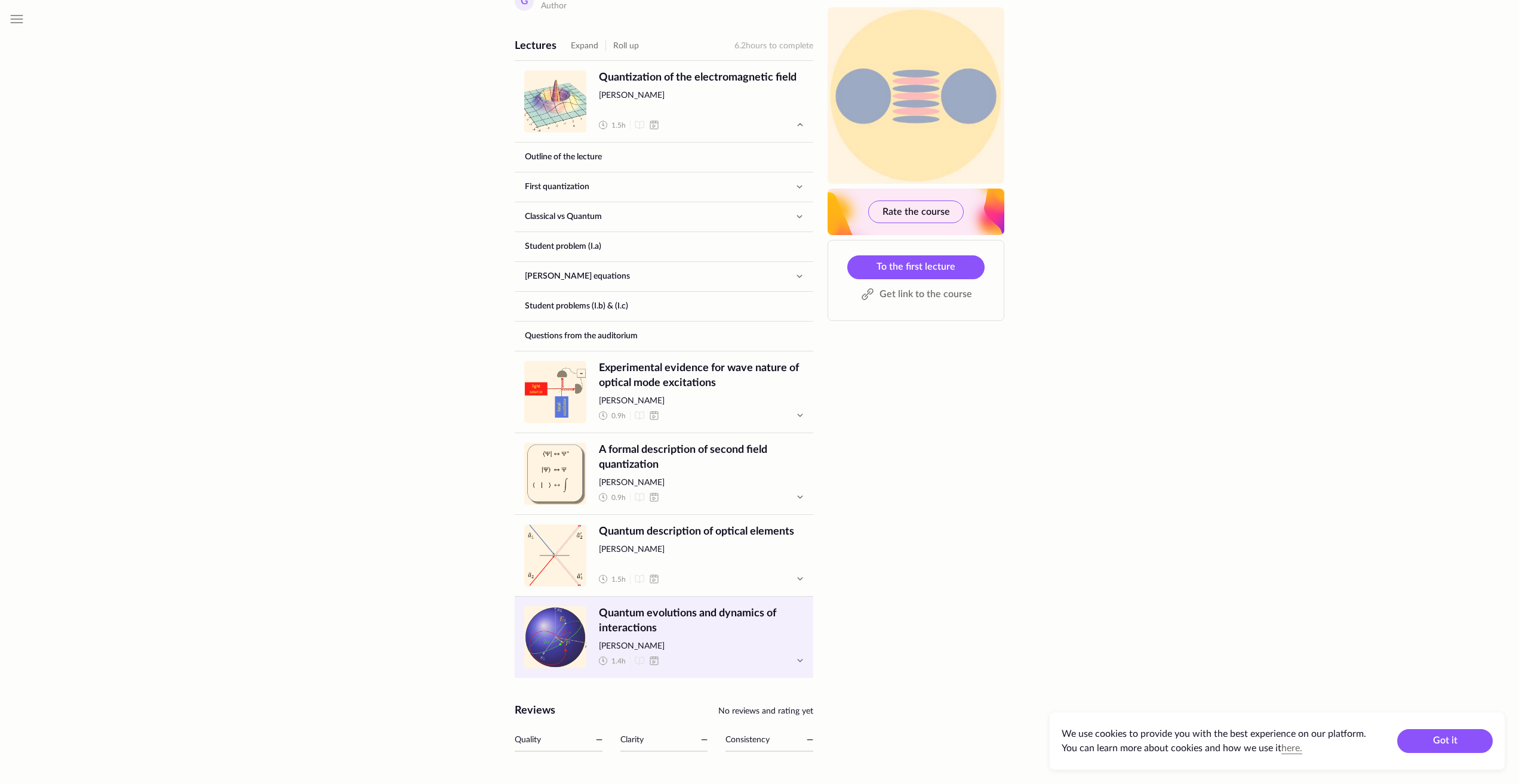
scroll to position [478, 0]
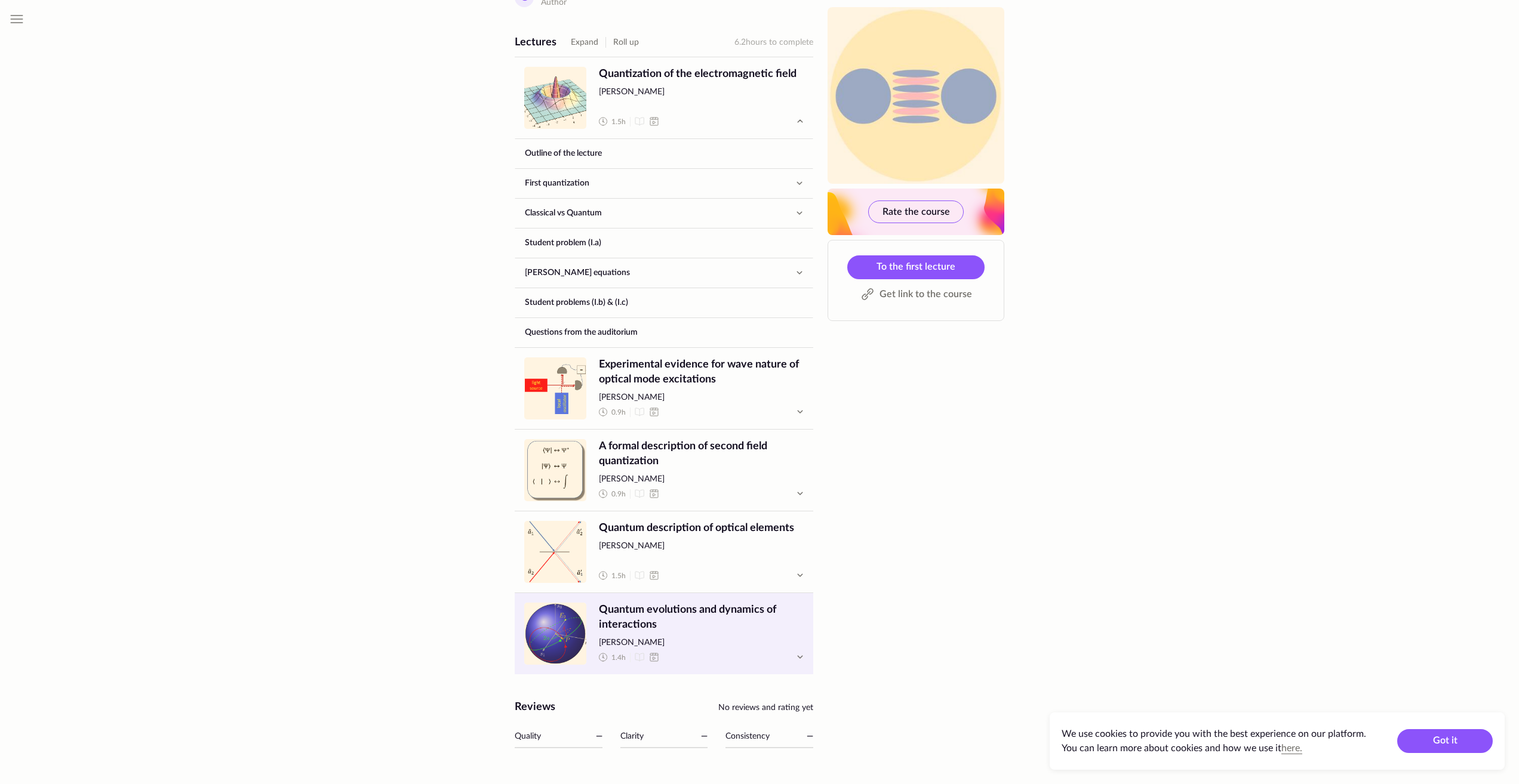
click at [758, 621] on span "Quantum evolutions and dynamics of interactions" at bounding box center [701, 617] width 205 height 30
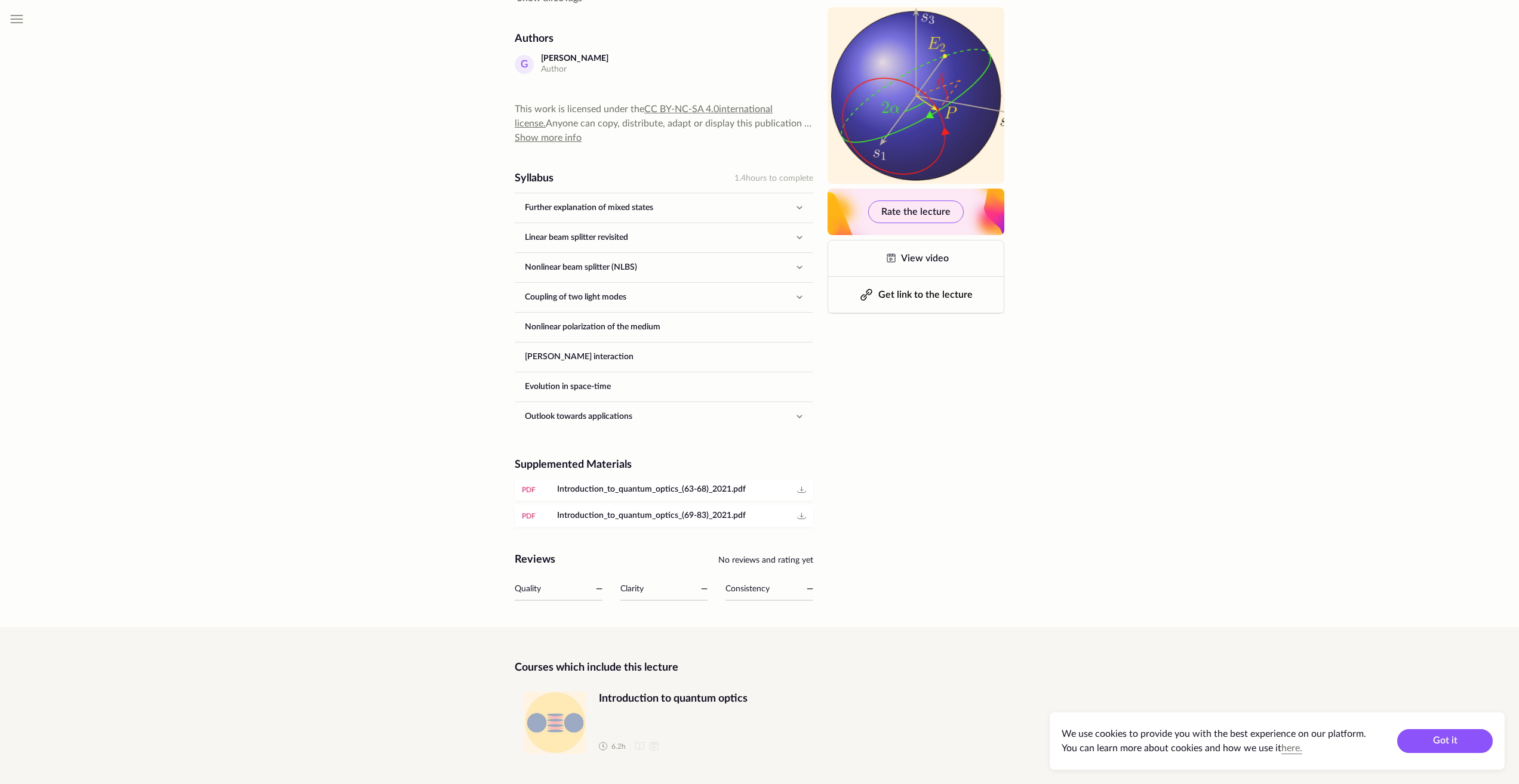
scroll to position [440, 0]
click at [801, 483] on icon at bounding box center [801, 487] width 14 height 14
click at [802, 511] on icon at bounding box center [801, 513] width 14 height 14
